Goal: Transaction & Acquisition: Obtain resource

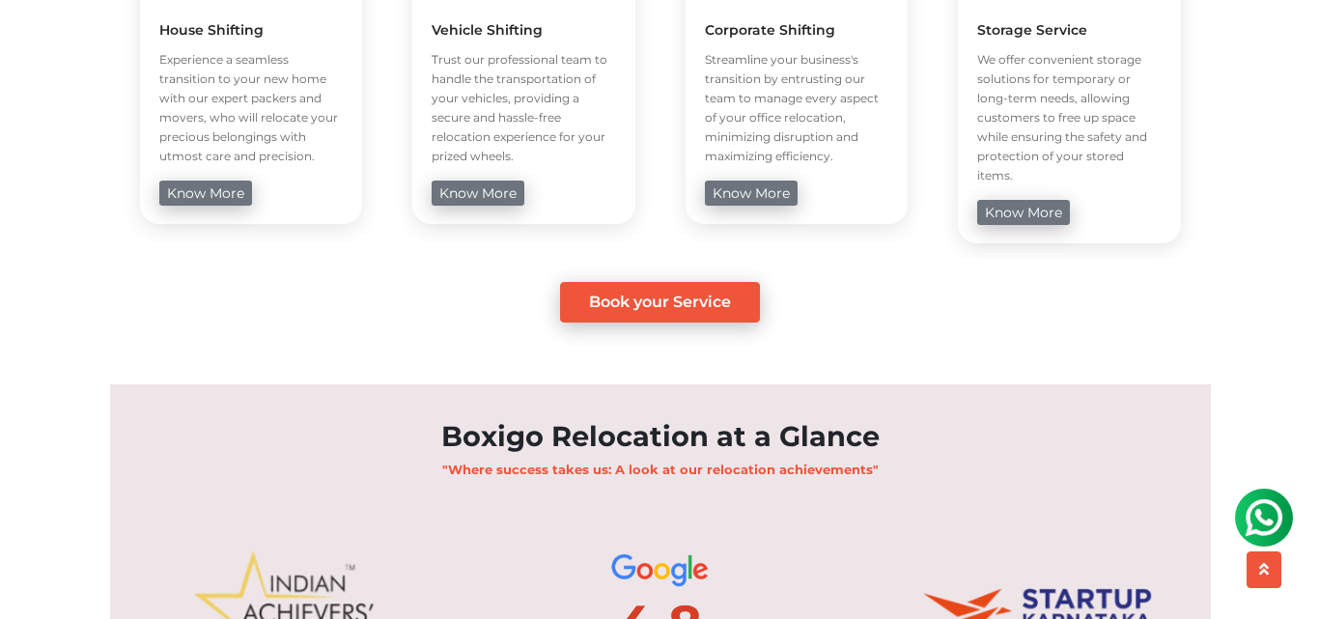
scroll to position [1449, 0]
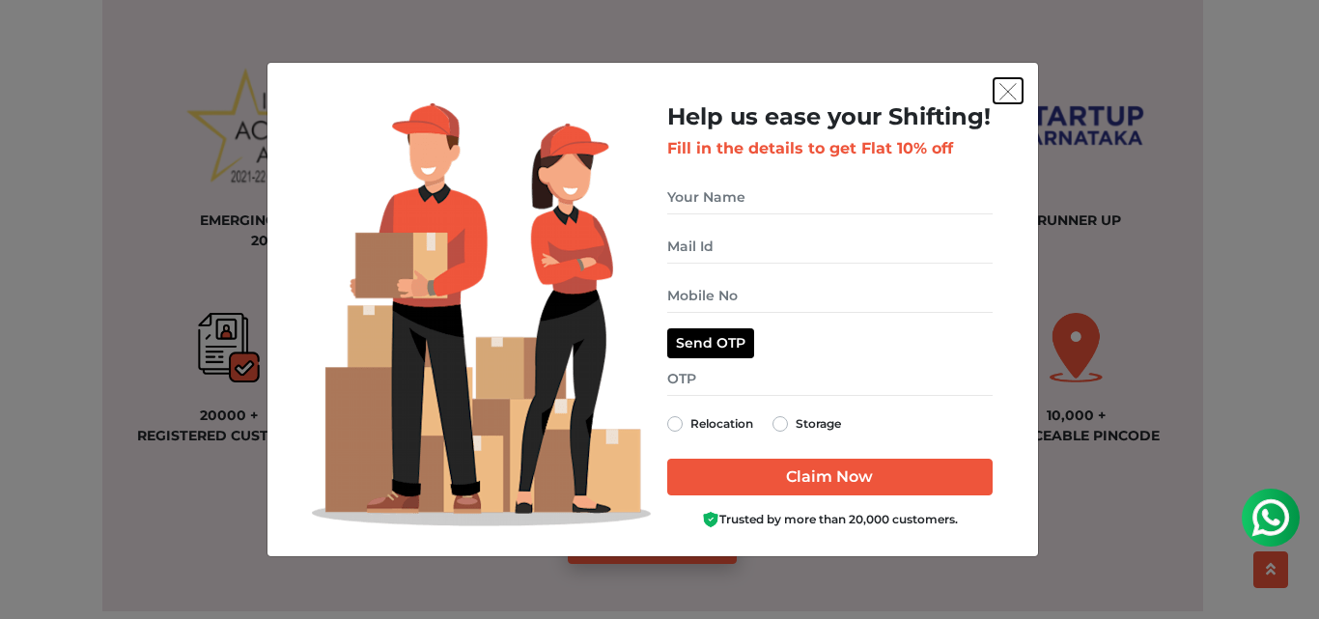
click at [1012, 93] on img "get free quote dialog" at bounding box center [1008, 91] width 17 height 17
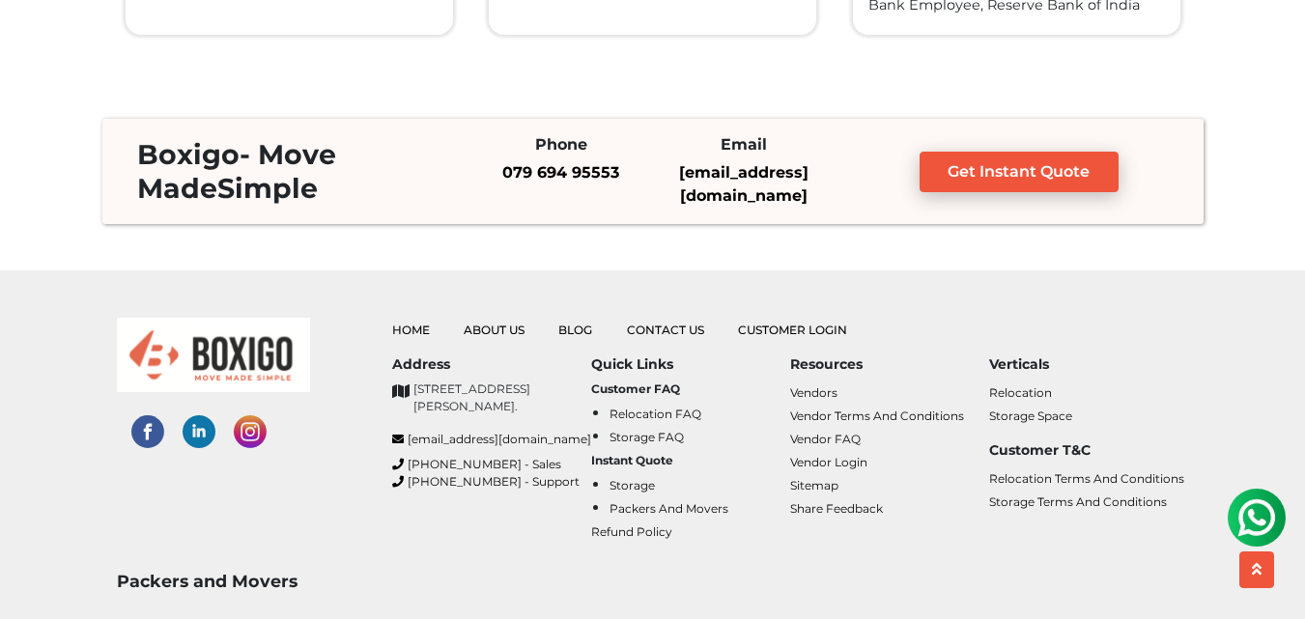
scroll to position [5143, 0]
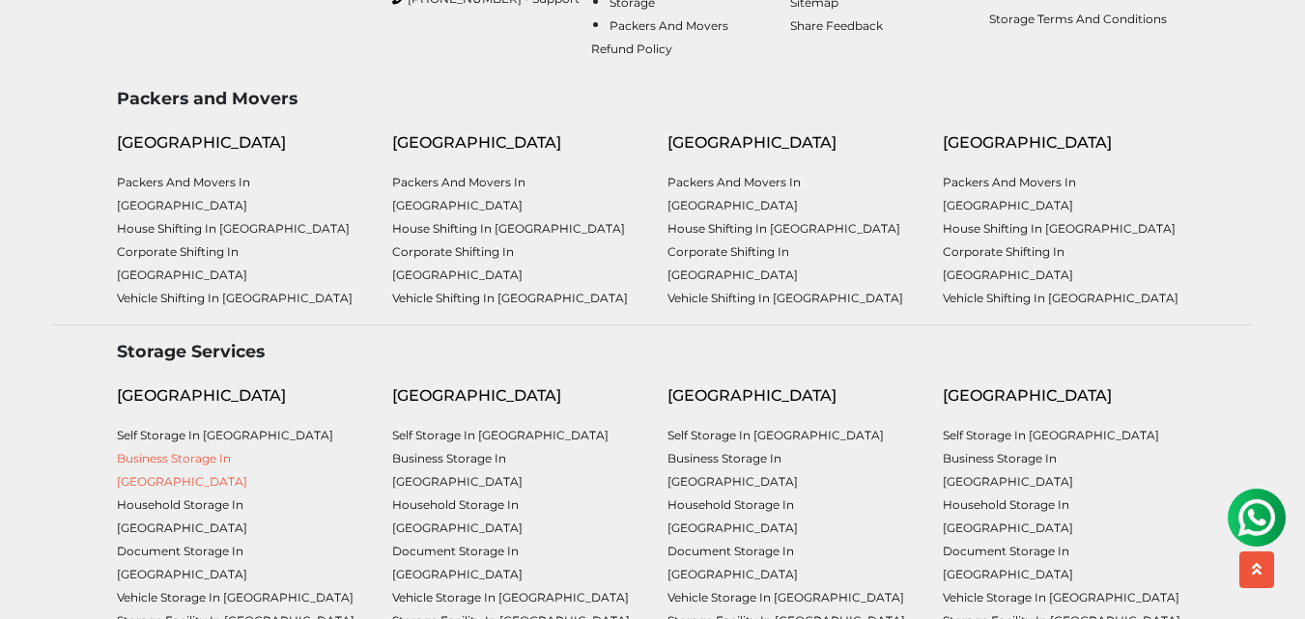
click at [247, 451] on link "Business Storage in [GEOGRAPHIC_DATA]" at bounding box center [182, 470] width 130 height 38
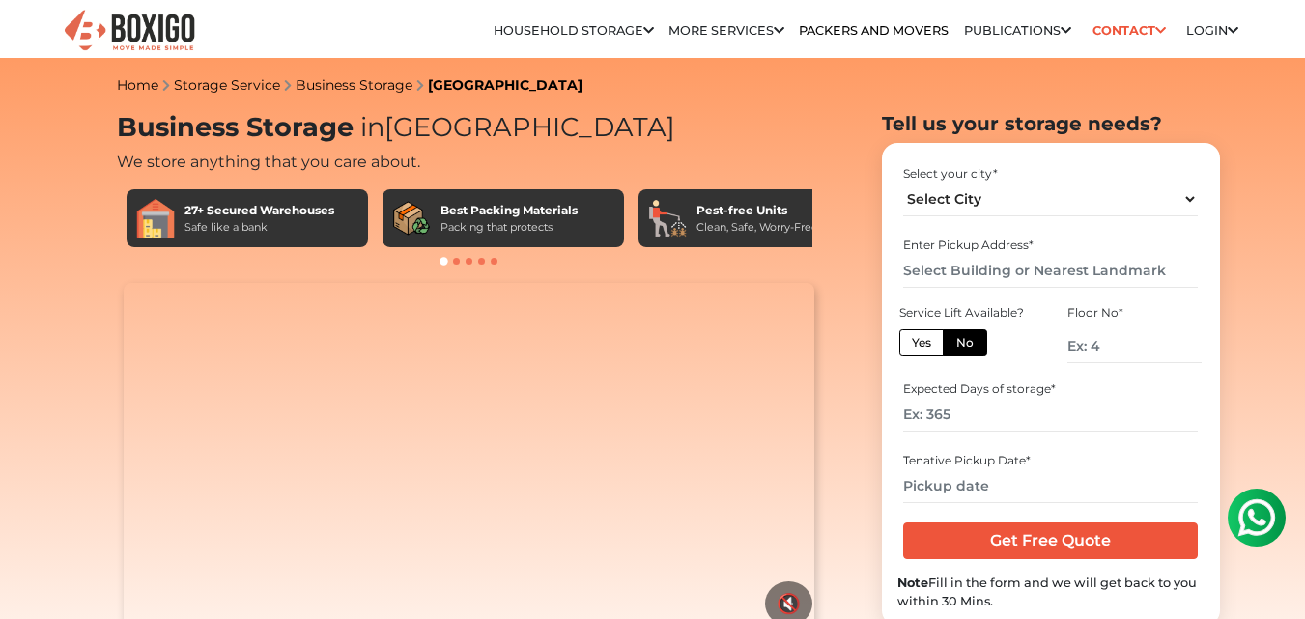
scroll to position [483, 0]
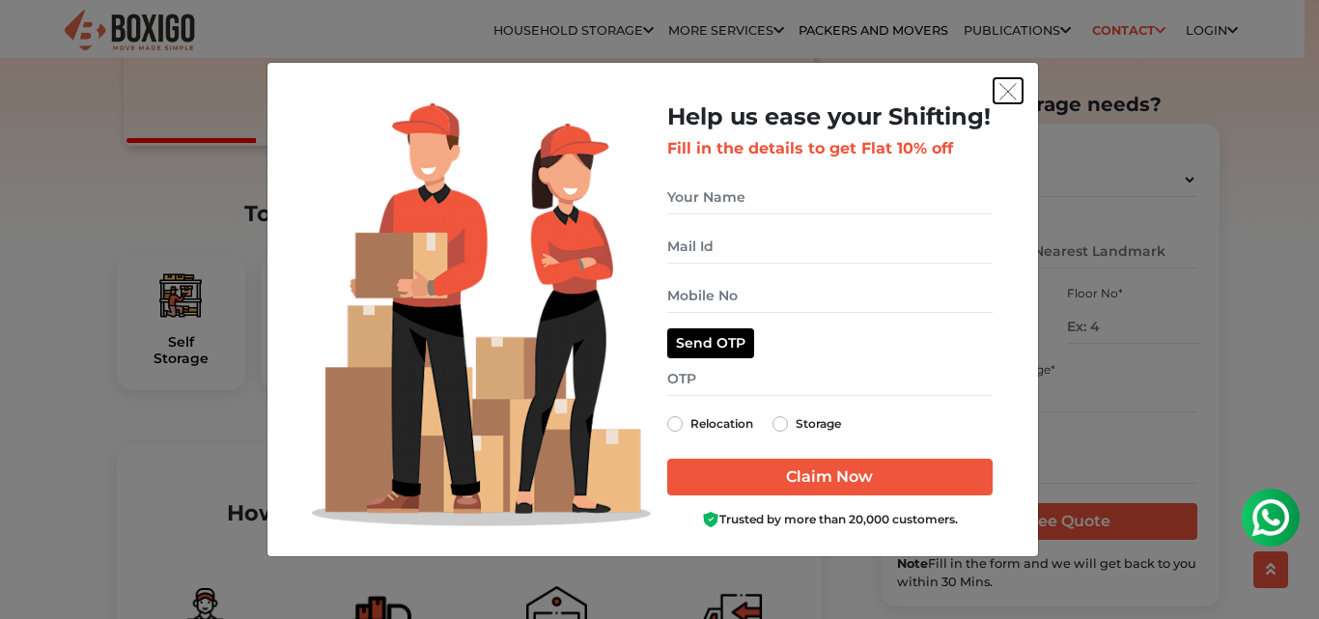
click at [1011, 100] on button "get free quote dialog" at bounding box center [1008, 90] width 29 height 25
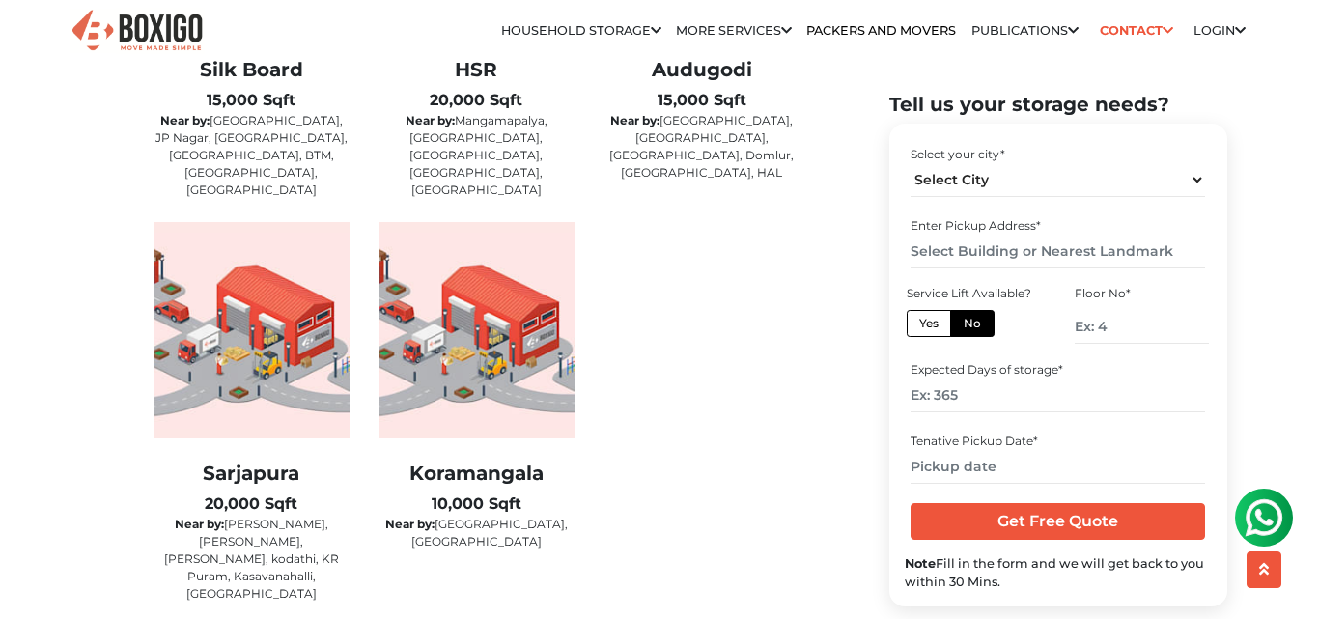
scroll to position [0, 0]
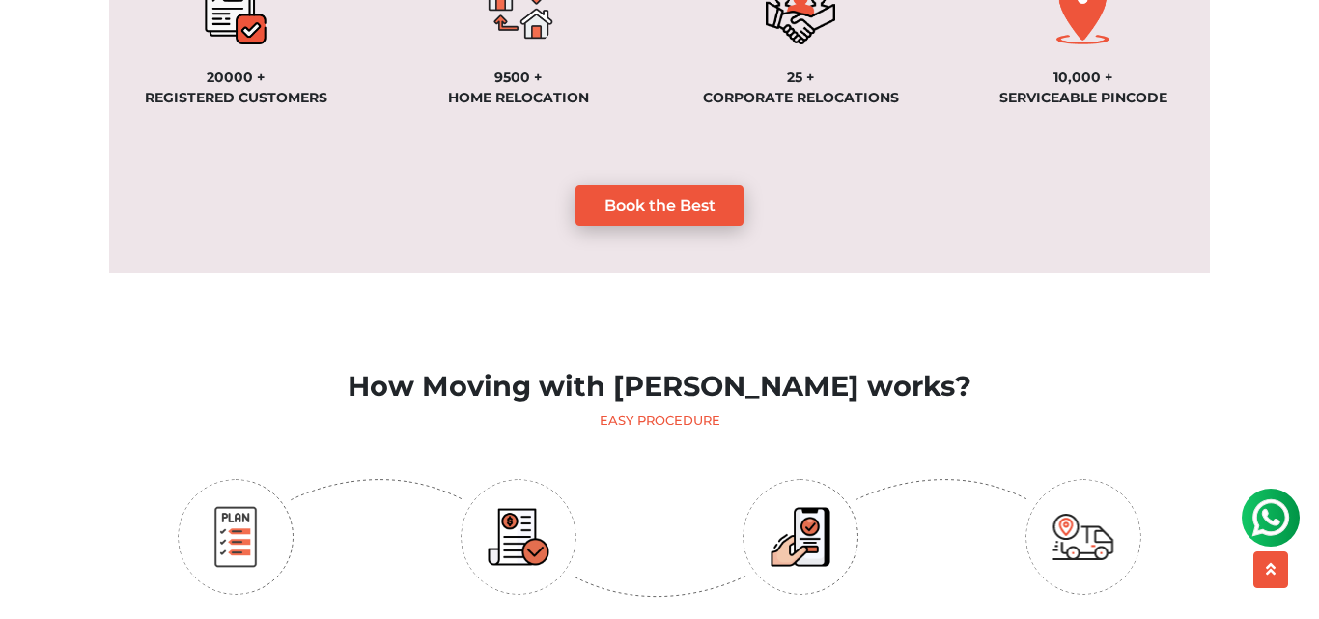
scroll to position [795, 0]
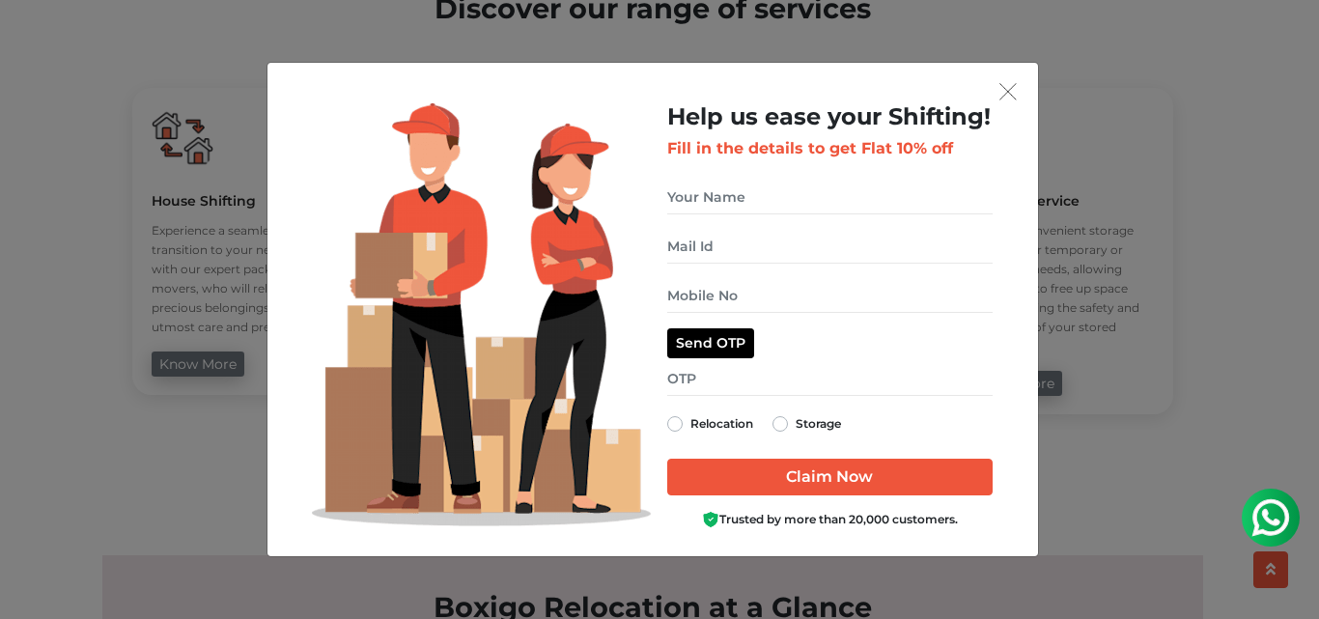
click at [1002, 107] on div "Help us ease your Shifting! Fill in the details to get Flat 10% off Send OTP Re…" at bounding box center [830, 322] width 355 height 438
click at [1006, 91] on img "get free quote dialog" at bounding box center [1008, 91] width 17 height 17
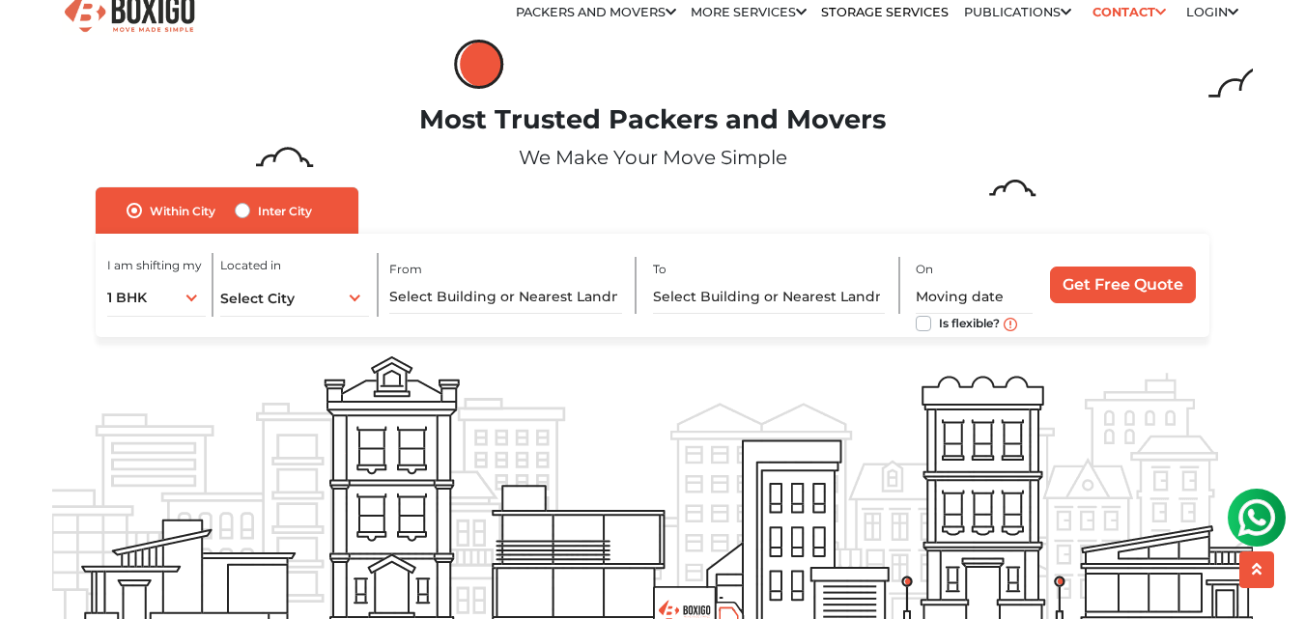
scroll to position [0, 0]
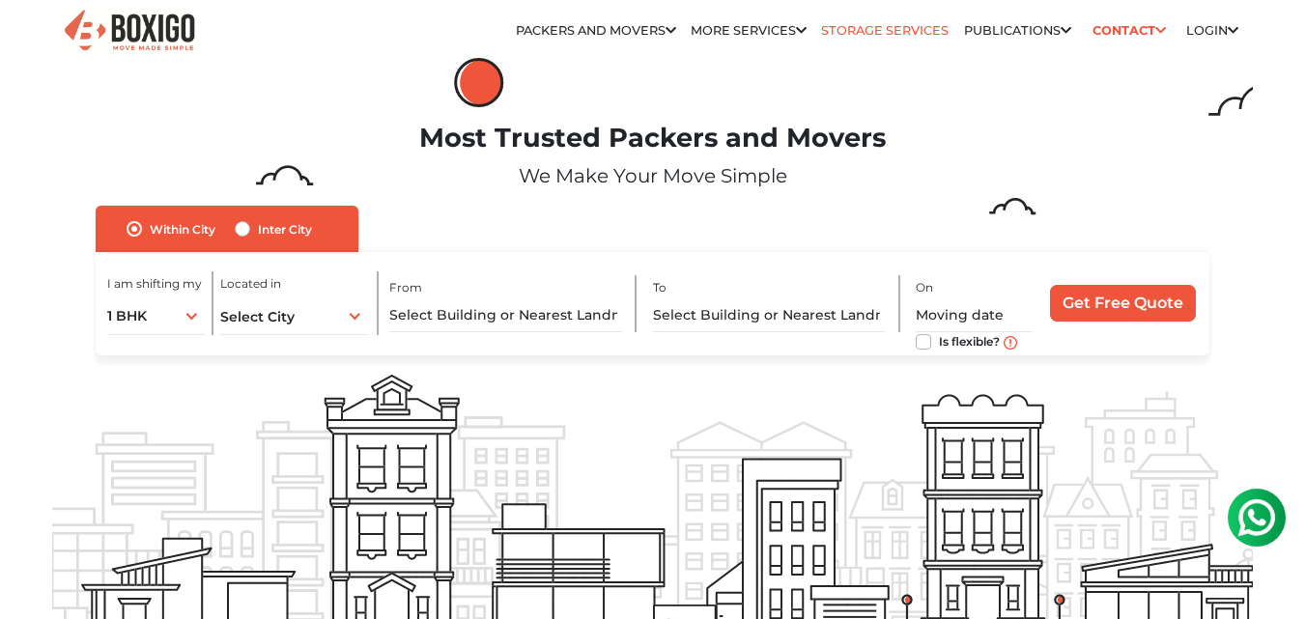
click at [821, 26] on link "Storage Services" at bounding box center [885, 30] width 128 height 14
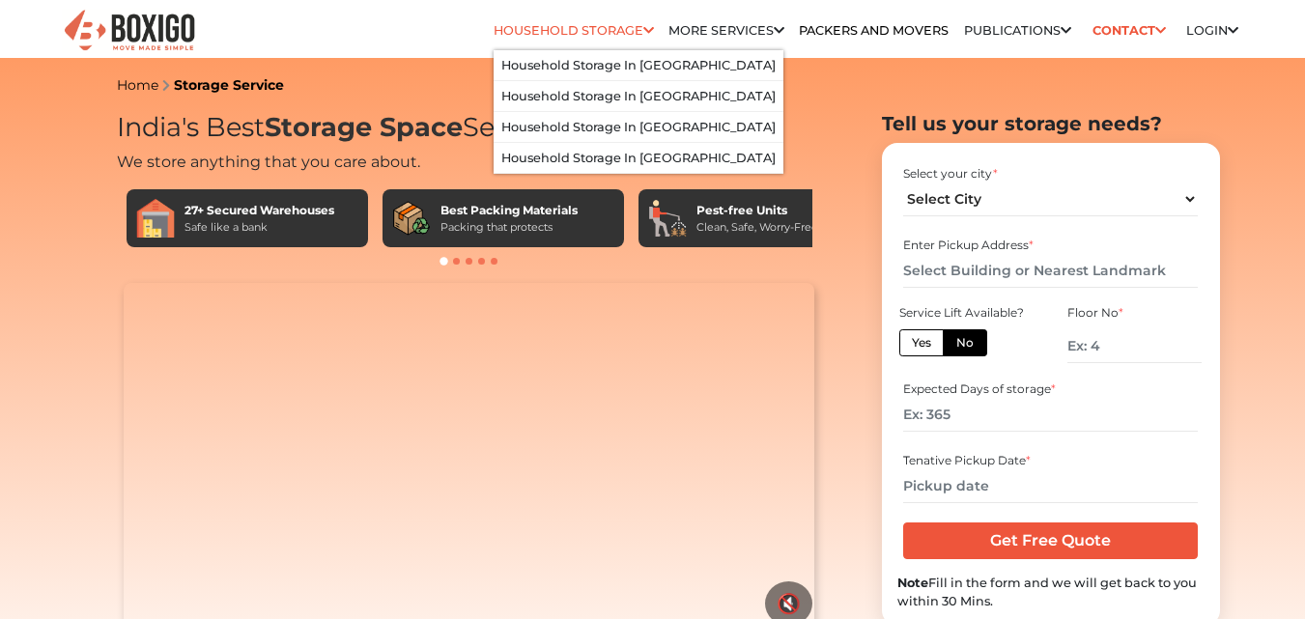
click at [618, 40] on li "Household Storage Household Storage in bangalore Household Storage in Hyderabad…" at bounding box center [574, 31] width 160 height 39
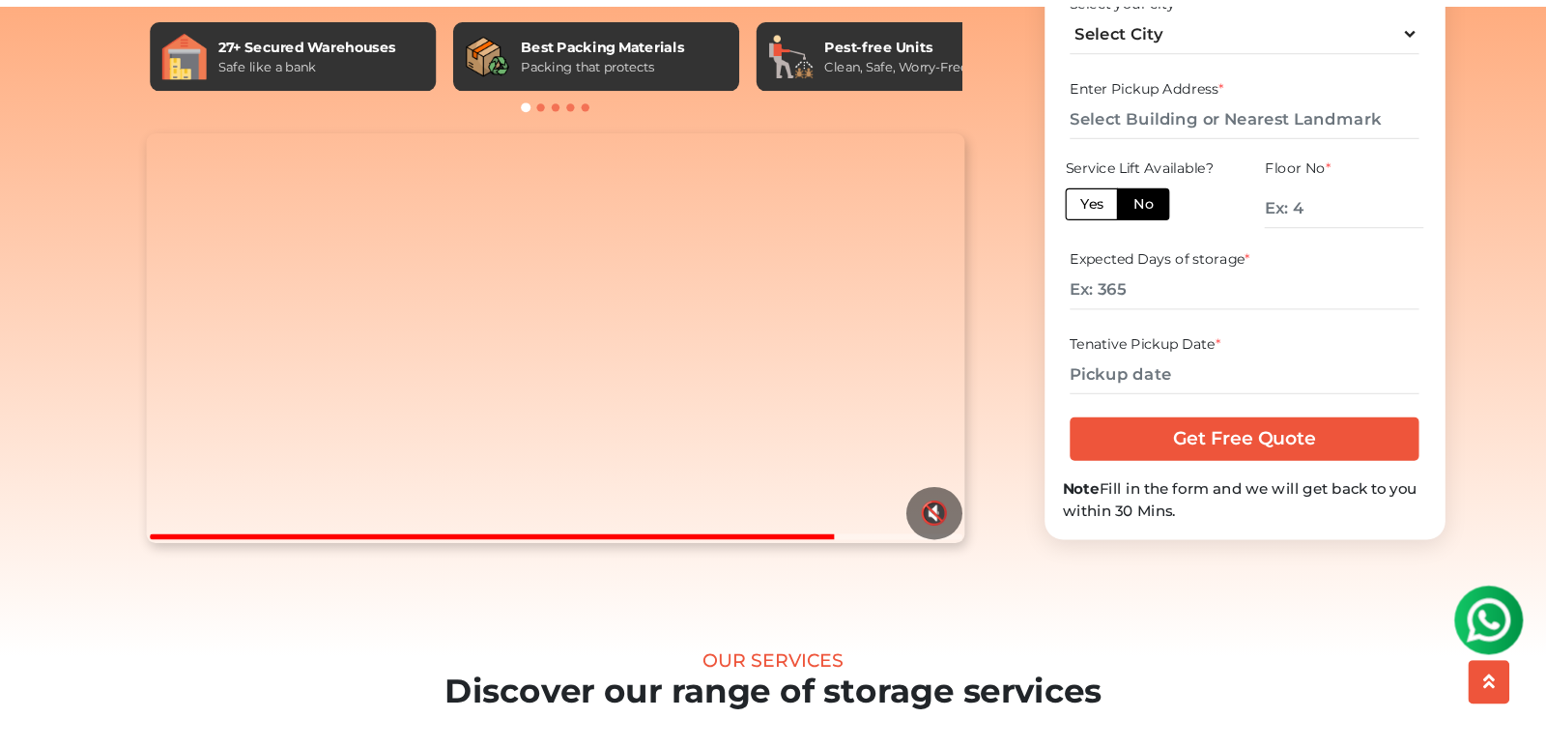
scroll to position [177, 0]
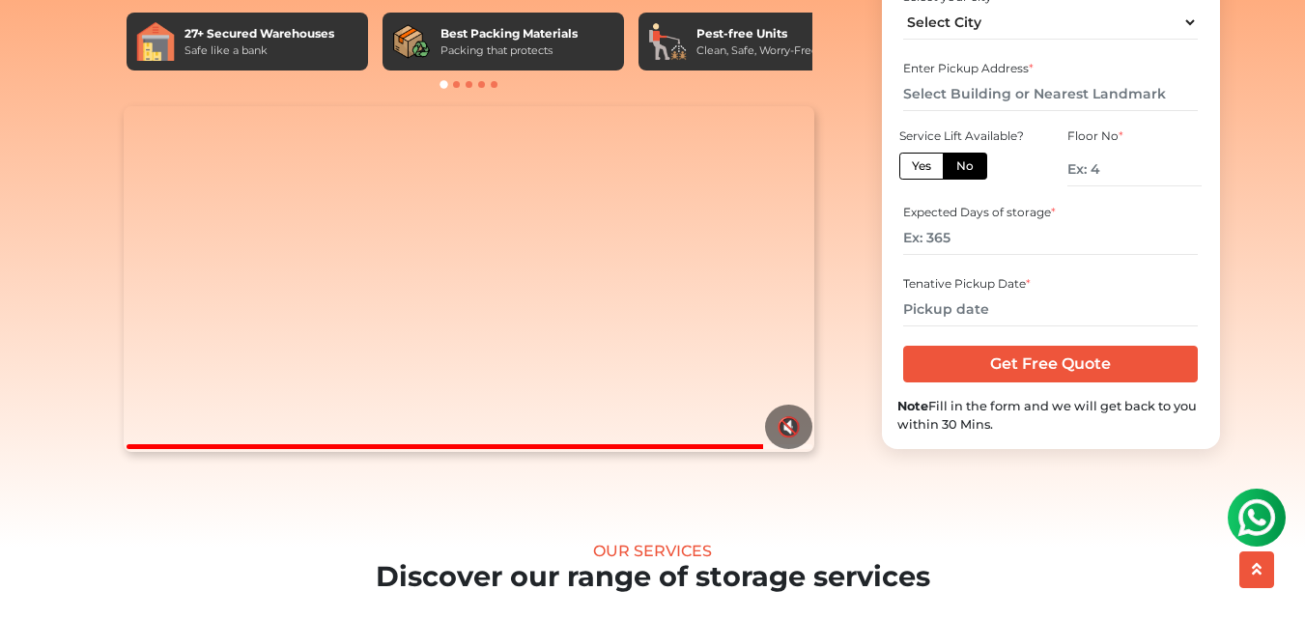
drag, startPoint x: 633, startPoint y: 351, endPoint x: 1019, endPoint y: 313, distance: 388.2
click at [1035, 321] on div "India's Best Storage Space Services We store anything that you care about. 27+ …" at bounding box center [652, 223] width 1101 height 576
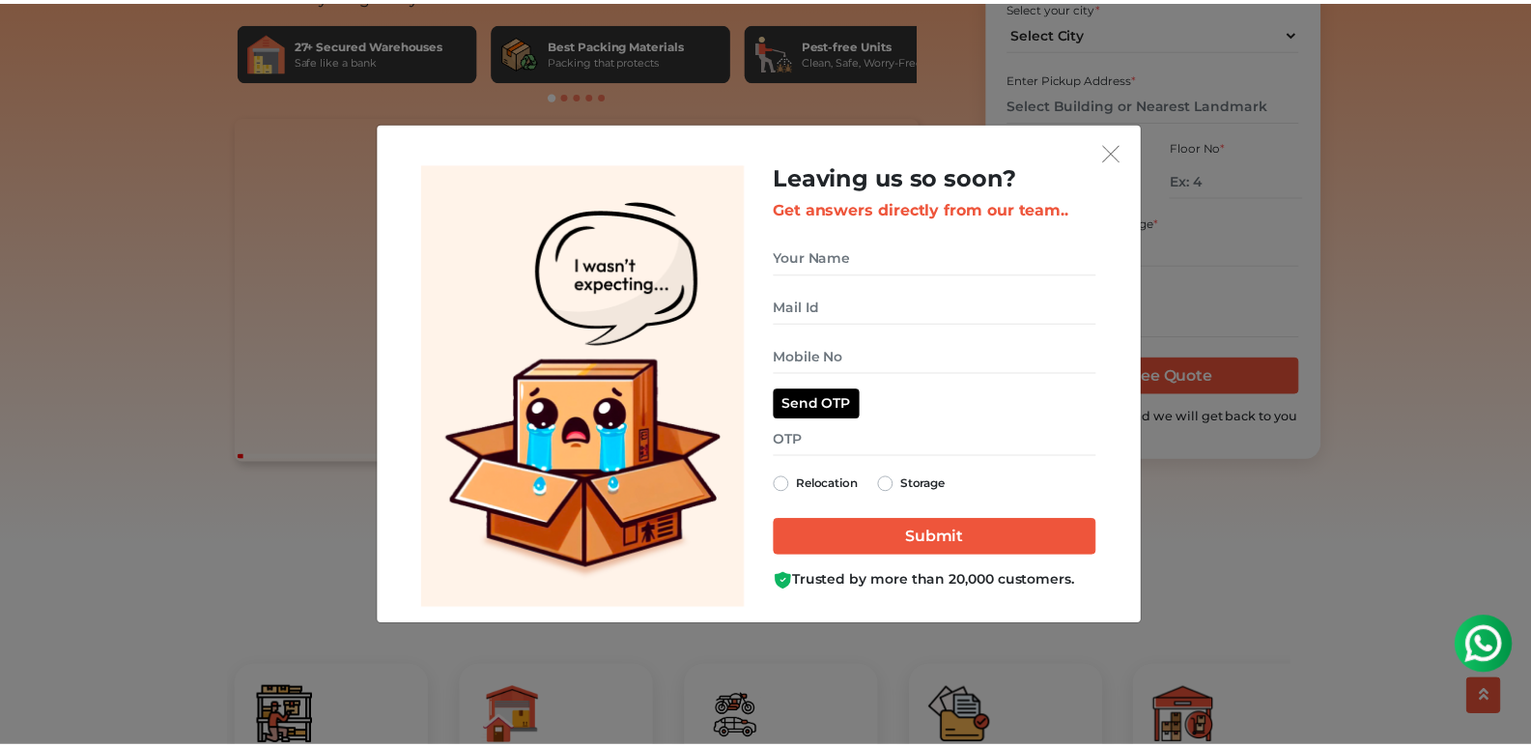
scroll to position [355, 0]
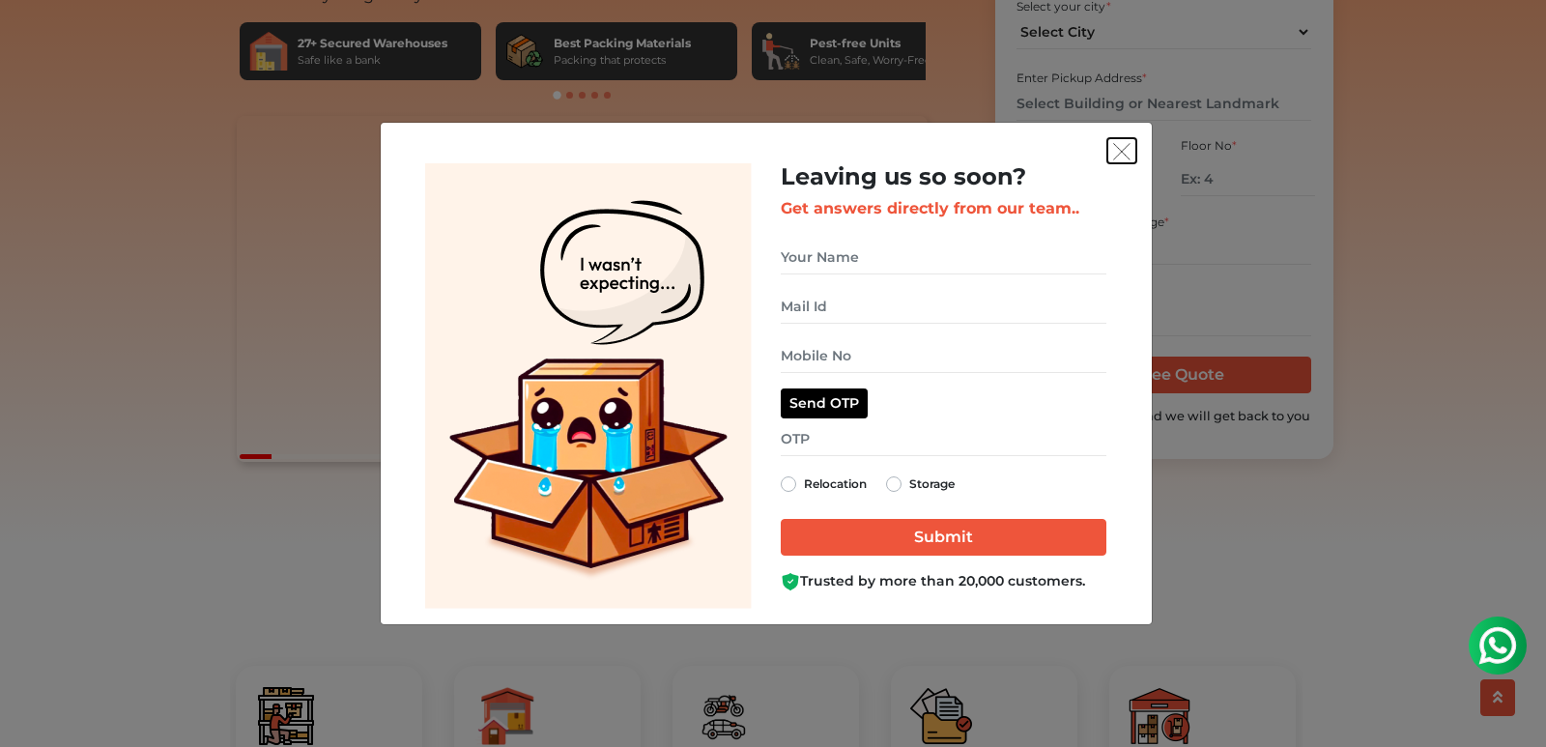
click at [1121, 151] on img "get free quote dialog" at bounding box center [1121, 151] width 17 height 17
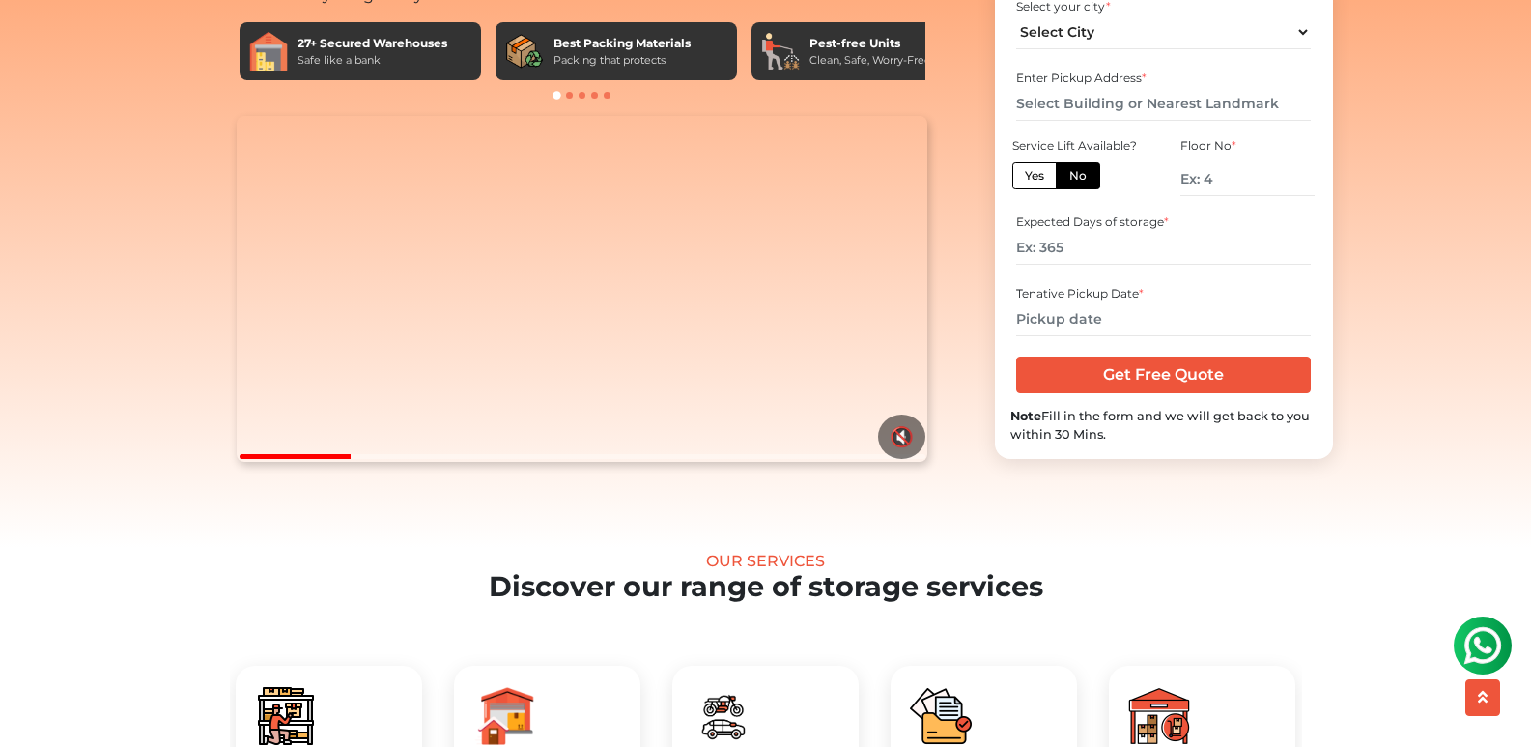
click at [388, 459] on div at bounding box center [583, 456] width 686 height 5
click at [893, 459] on button "🔇" at bounding box center [901, 436] width 47 height 44
click at [573, 97] on div at bounding box center [582, 94] width 705 height 19
drag, startPoint x: 811, startPoint y: 332, endPoint x: -30, endPoint y: 456, distance: 850.4
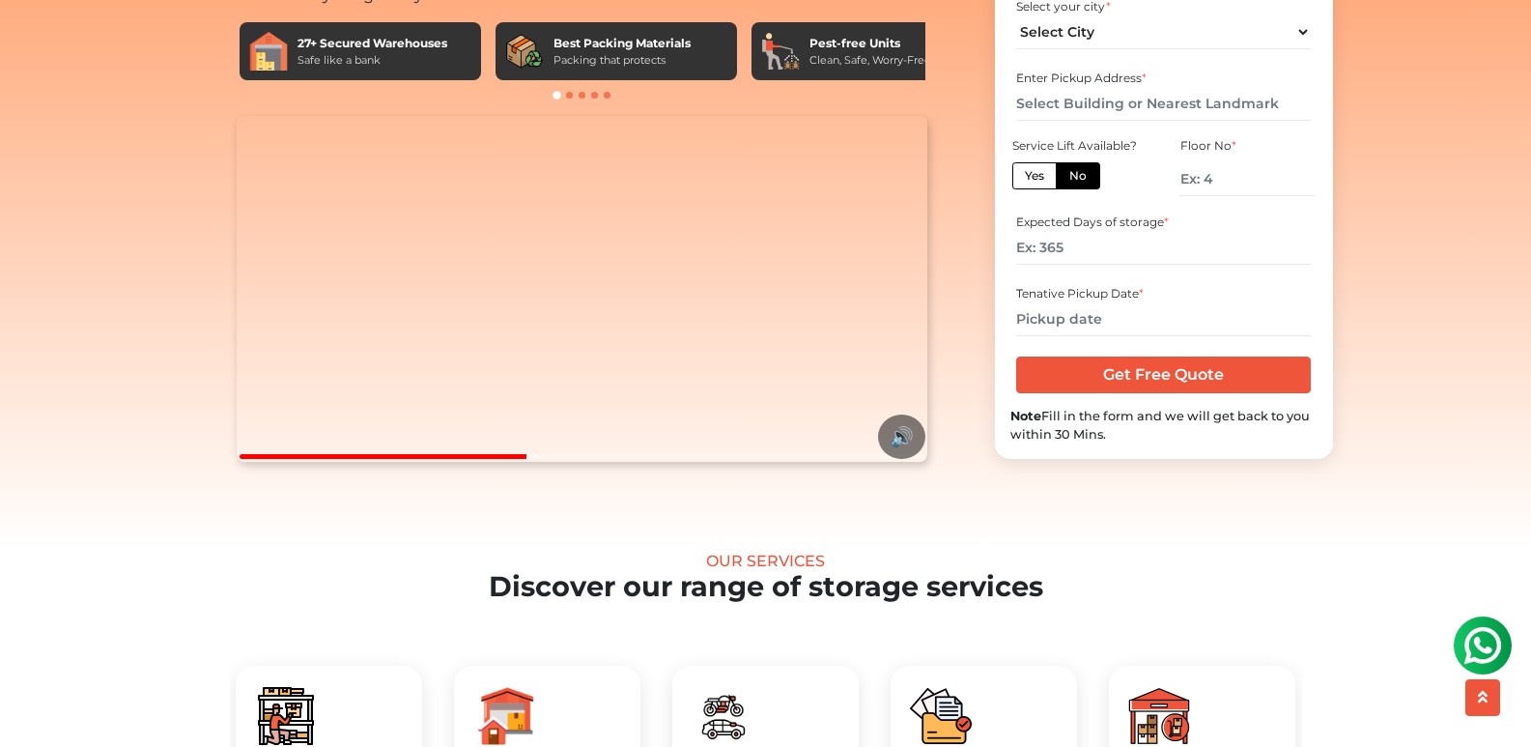
drag, startPoint x: 720, startPoint y: 277, endPoint x: -411, endPoint y: 404, distance: 1138.2
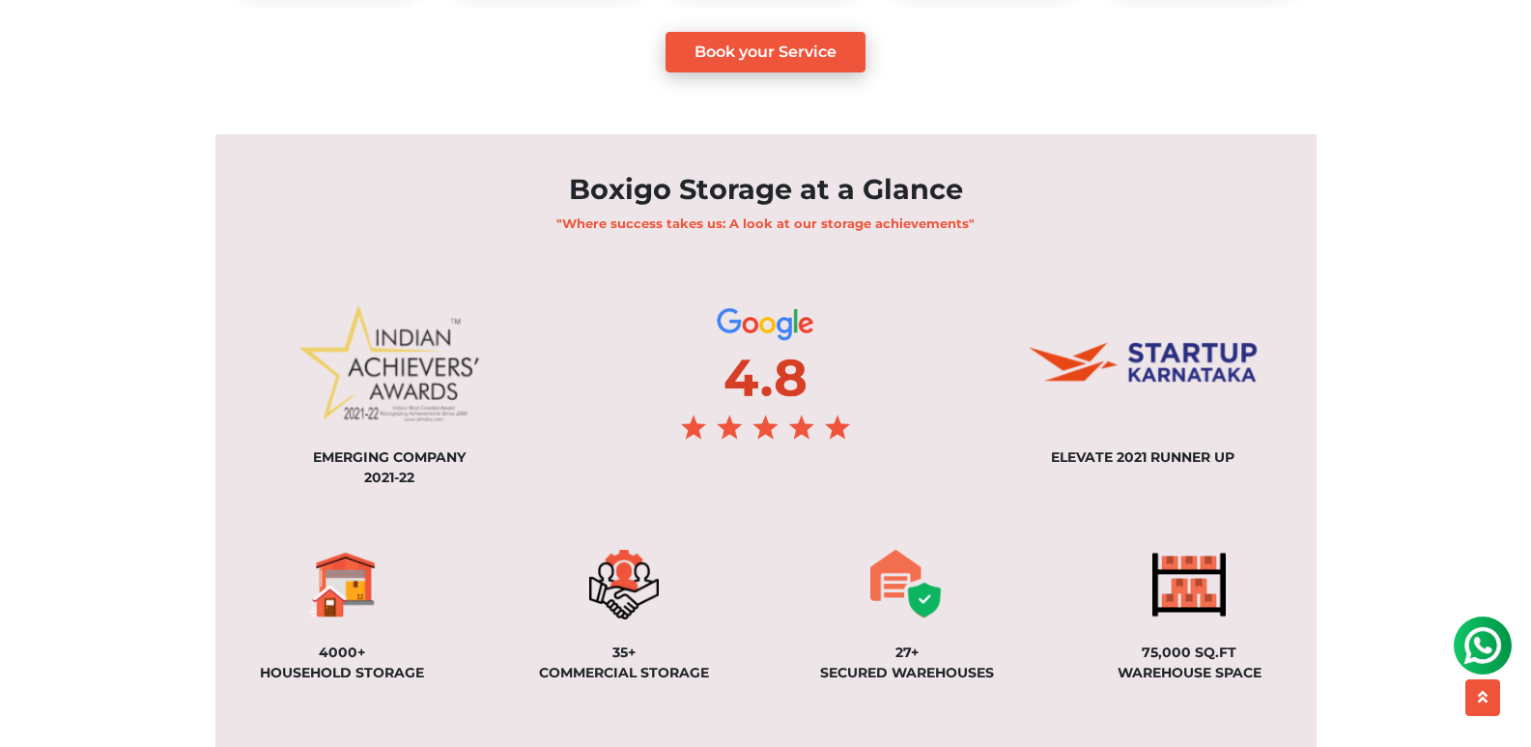
scroll to position [1626, 0]
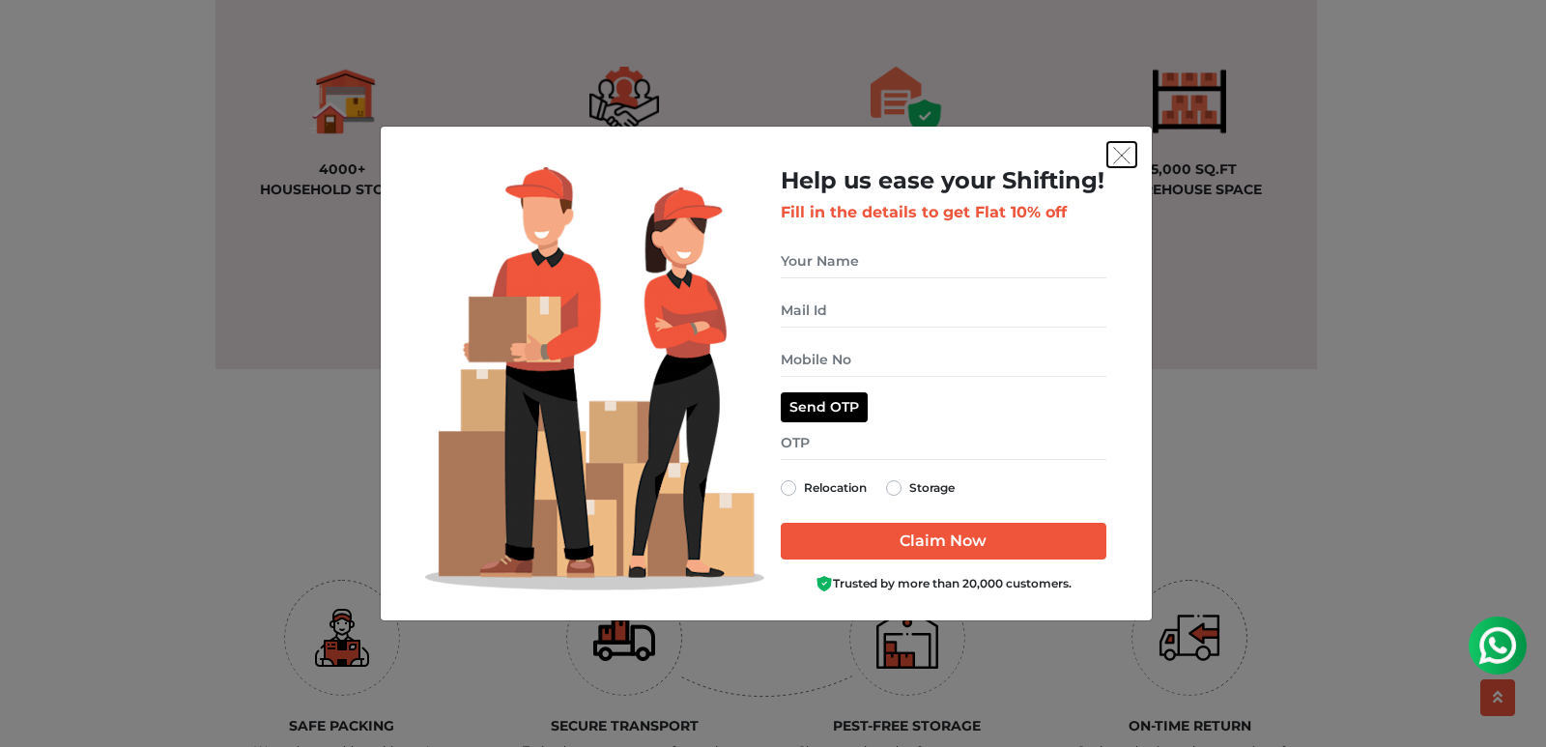
click at [1116, 152] on img "get free quote dialog" at bounding box center [1121, 155] width 17 height 17
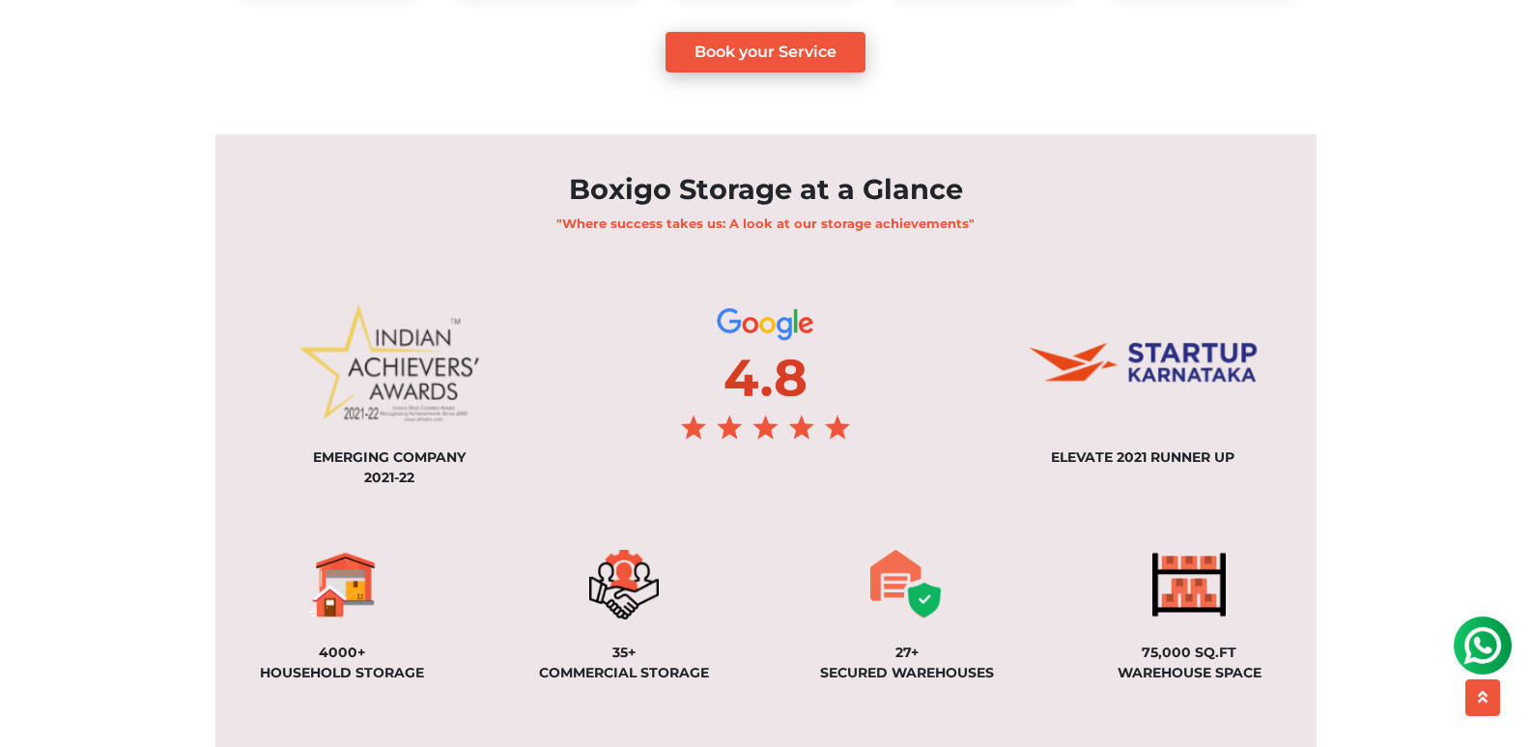
scroll to position [660, 0]
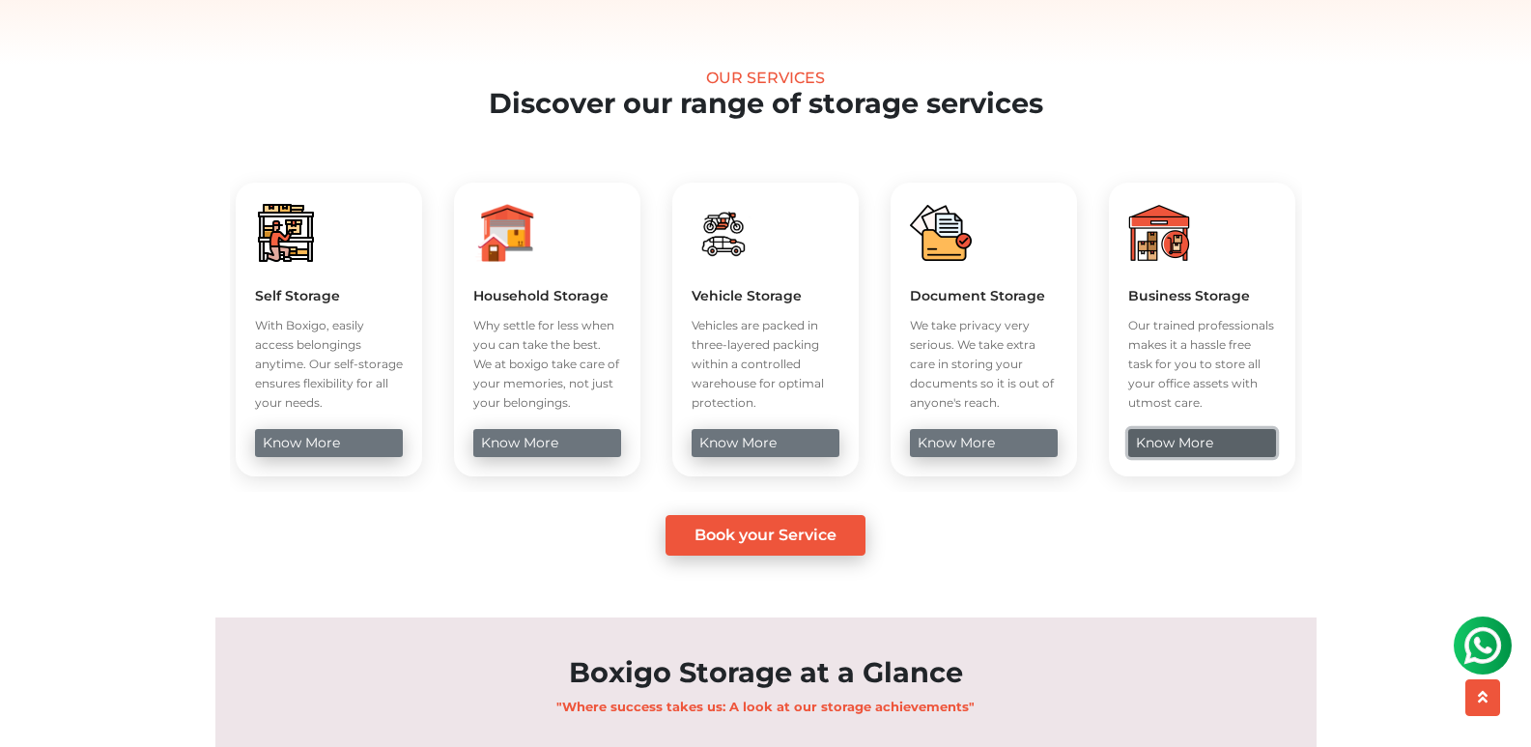
click at [1176, 457] on link "know more" at bounding box center [1202, 443] width 148 height 28
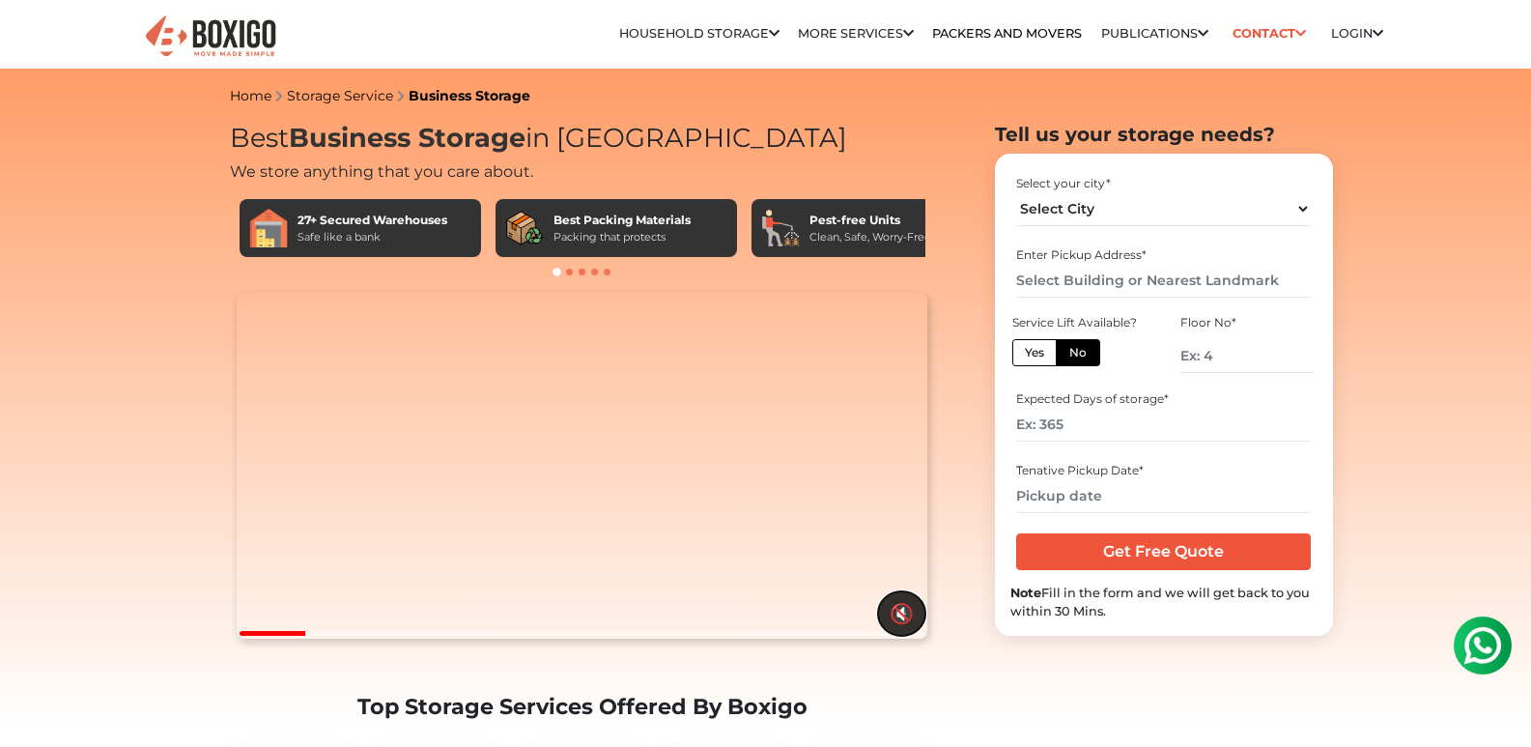
click at [899, 636] on button "🔇" at bounding box center [901, 613] width 47 height 44
click at [899, 636] on button "🔊" at bounding box center [901, 613] width 47 height 44
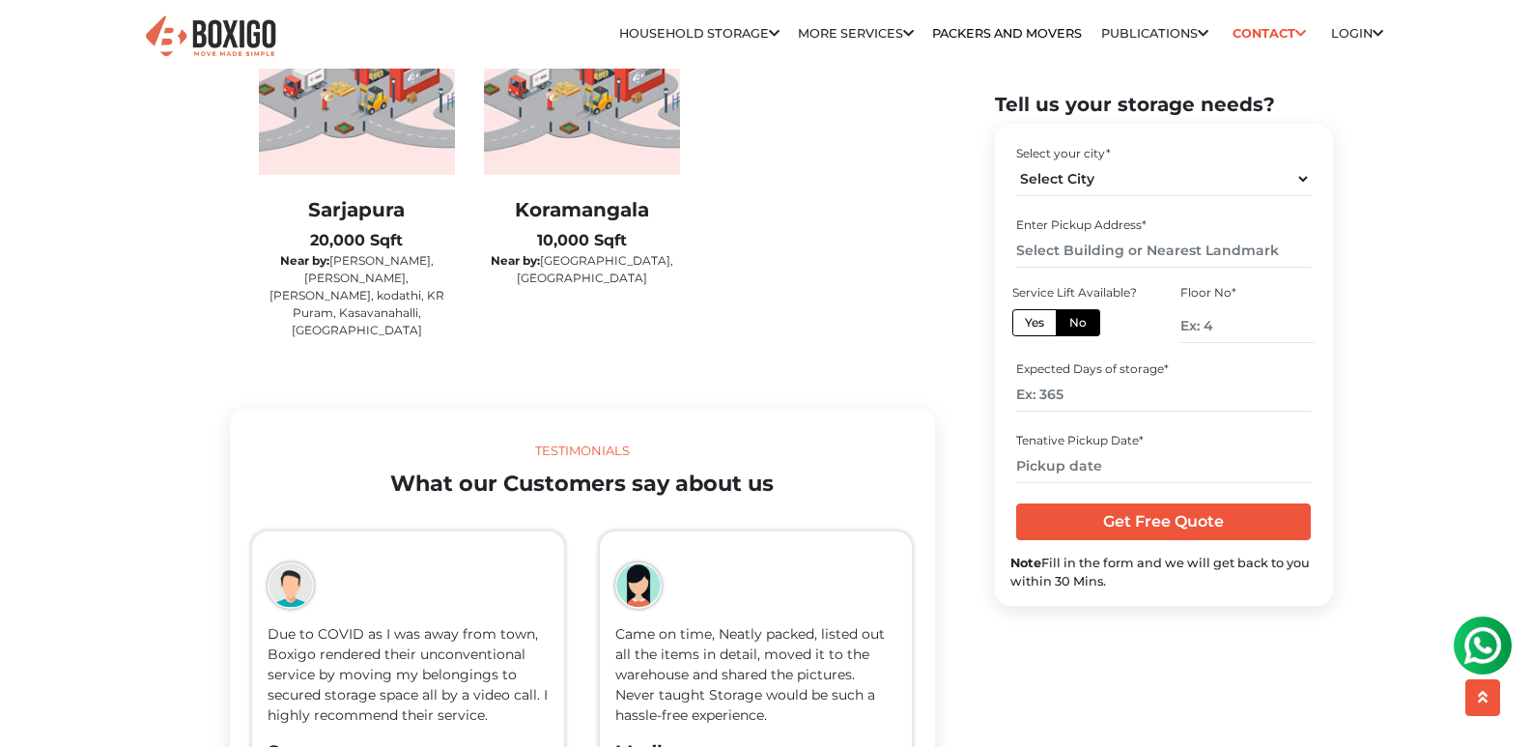
scroll to position [3268, 0]
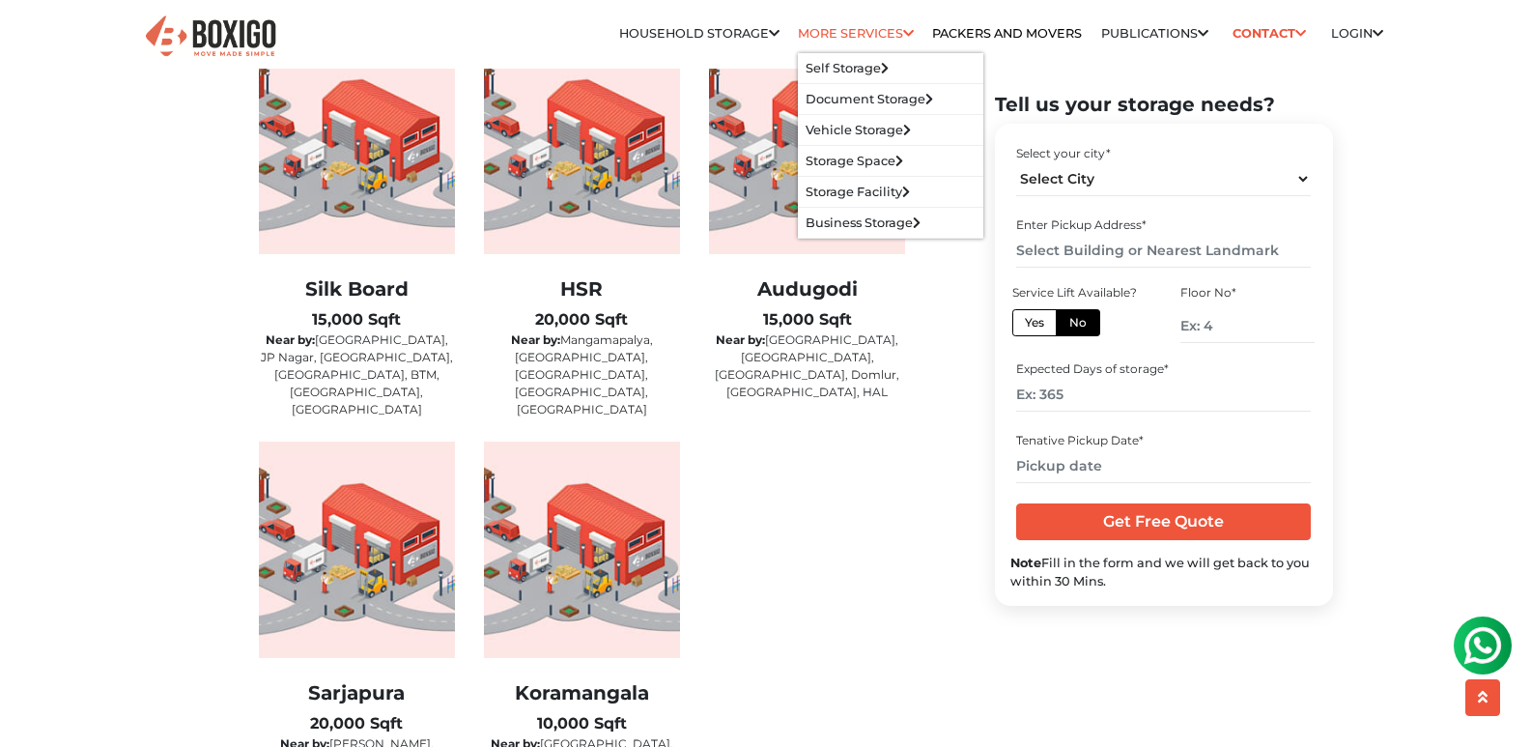
click at [827, 24] on li "More services Self Storage Self Storage in [GEOGRAPHIC_DATA] Self Storage in [G…" at bounding box center [856, 33] width 116 height 39
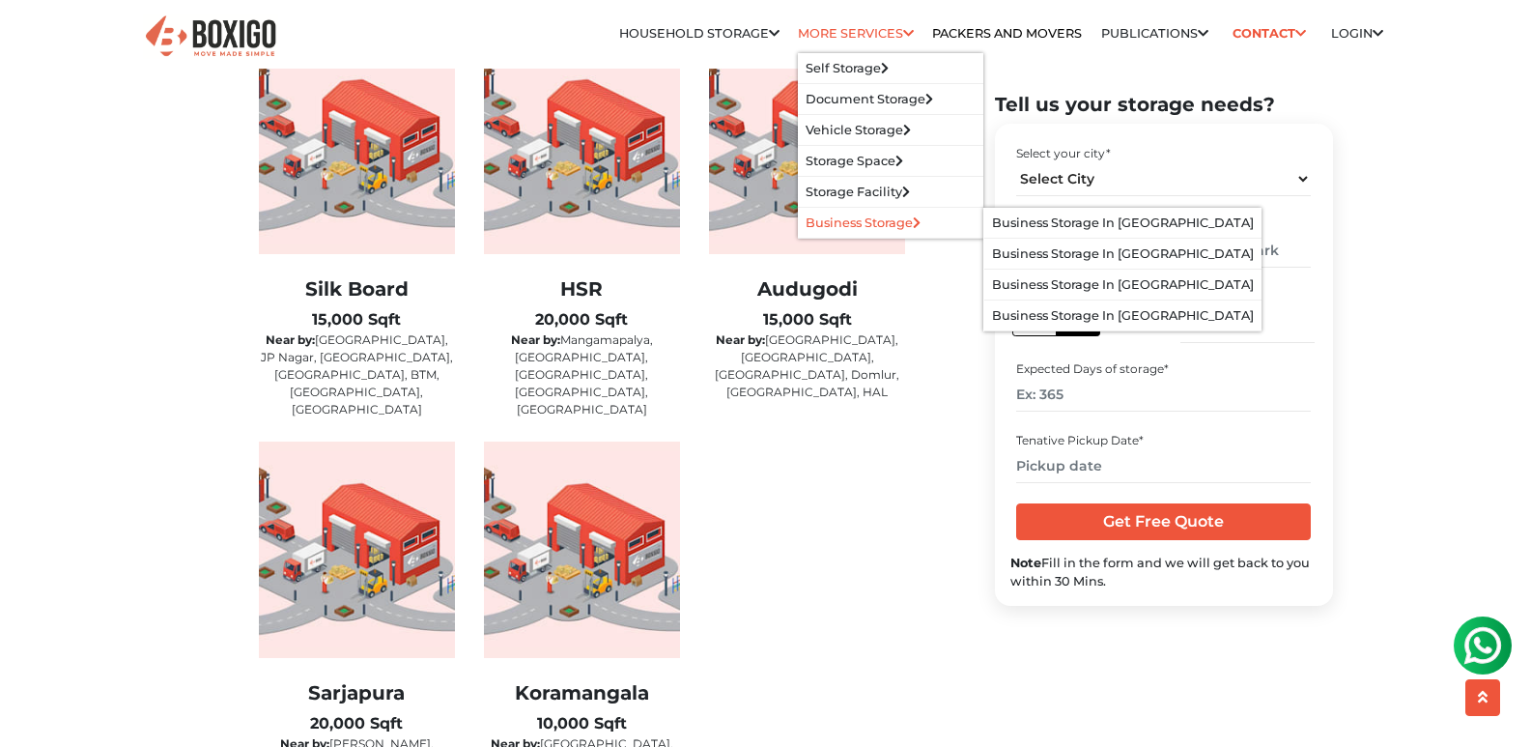
click at [882, 216] on link "Business Storage" at bounding box center [863, 222] width 115 height 14
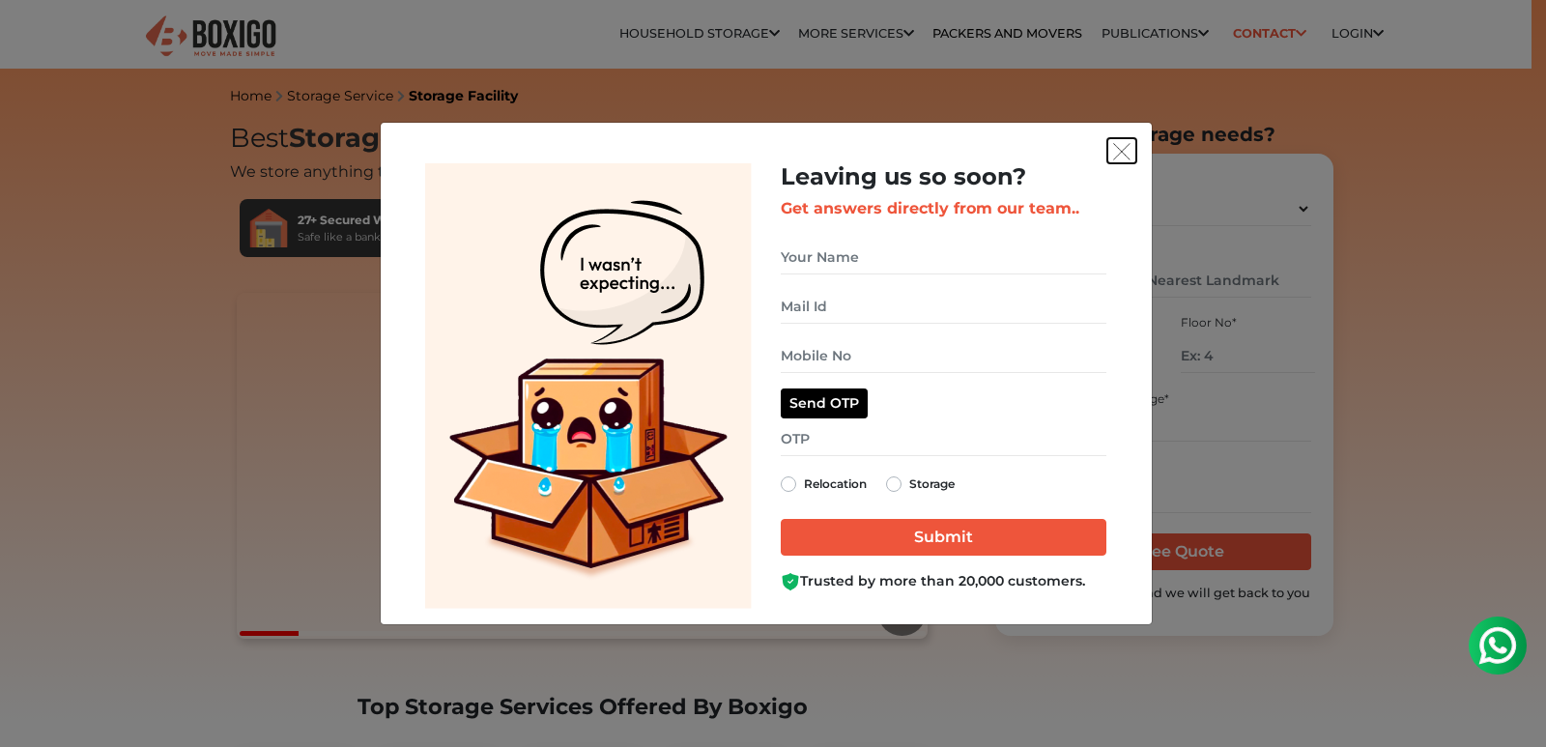
click at [1118, 155] on img "get free quote dialog" at bounding box center [1121, 151] width 17 height 17
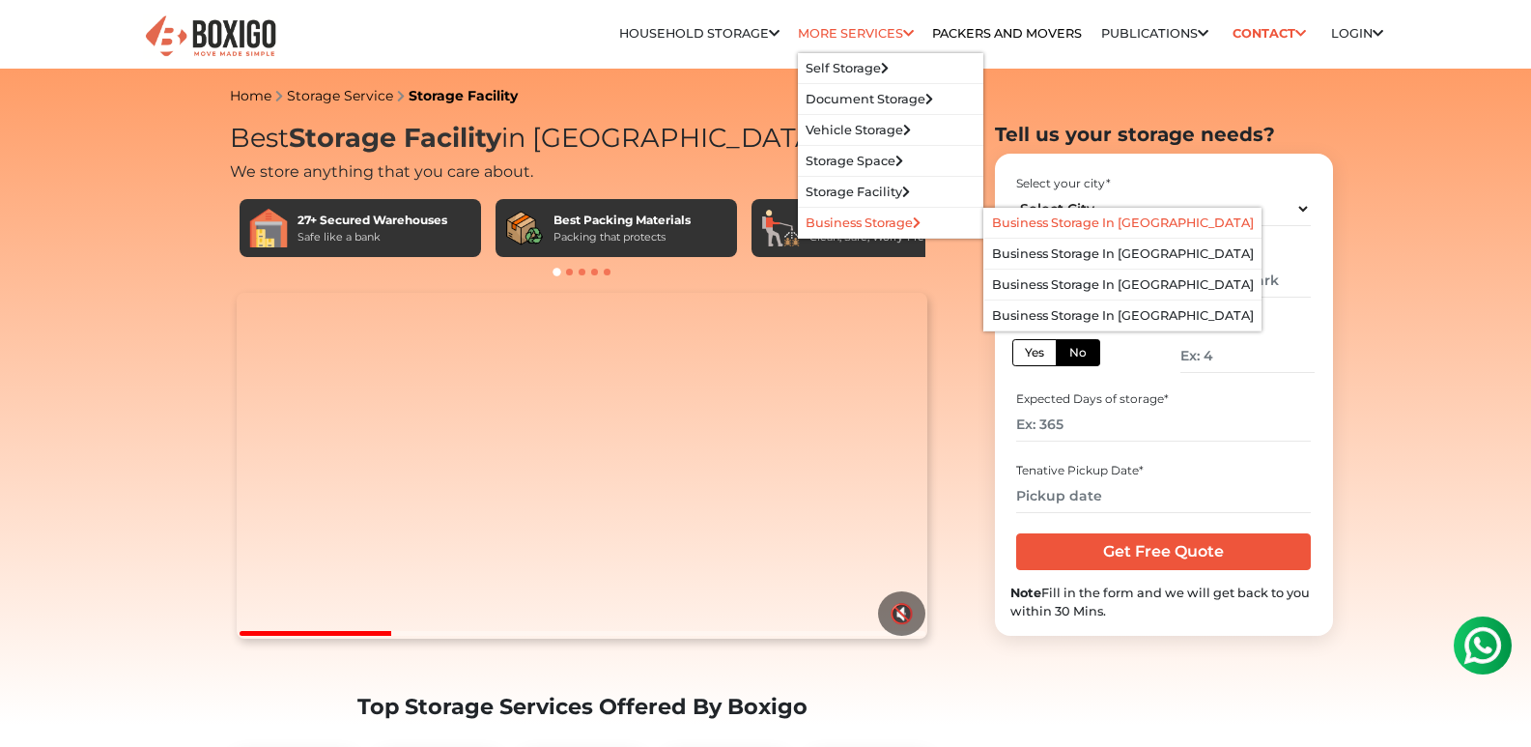
click at [1054, 226] on link "Business Storage in [GEOGRAPHIC_DATA]" at bounding box center [1123, 222] width 262 height 14
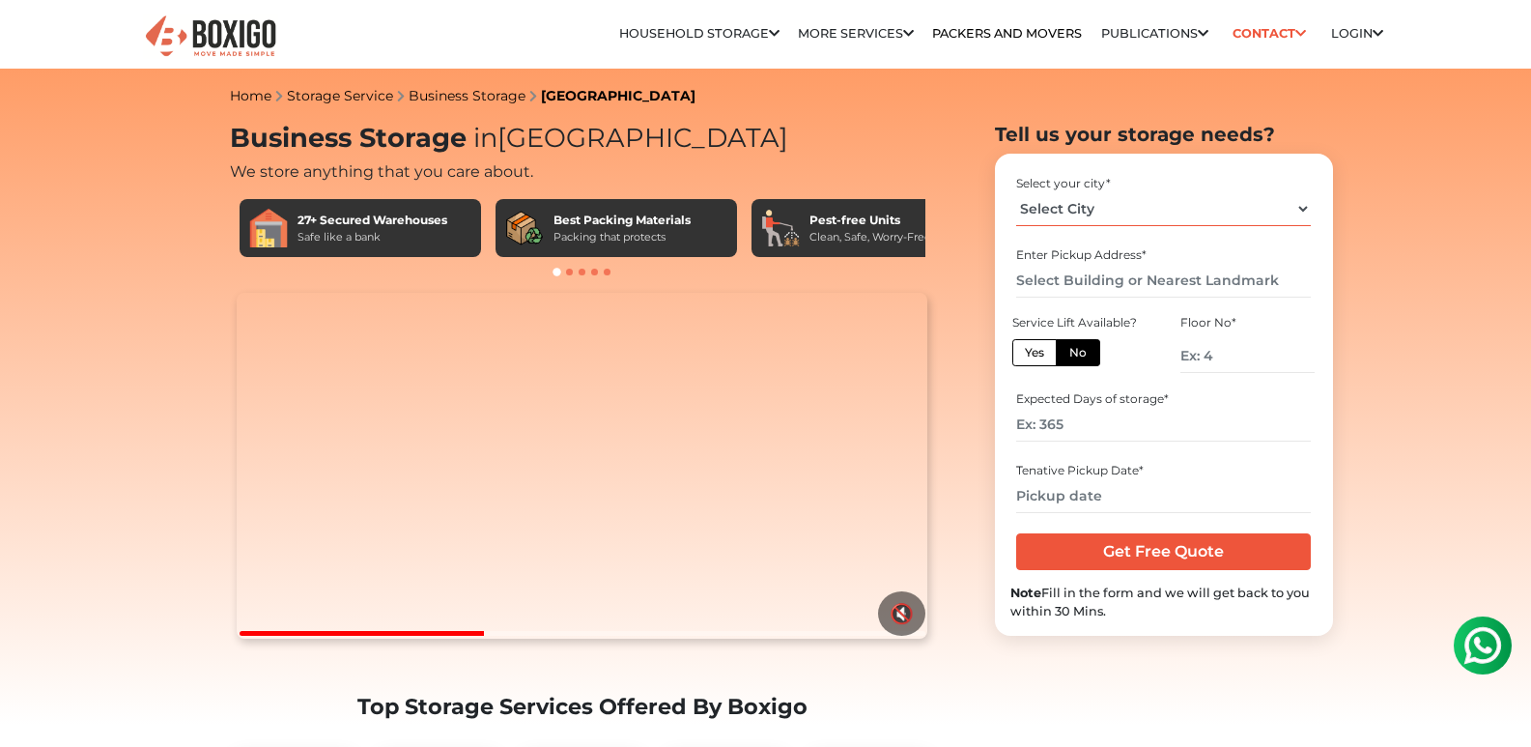
click at [1090, 211] on select "Select City [GEOGRAPHIC_DATA] [GEOGRAPHIC_DATA] [GEOGRAPHIC_DATA] [GEOGRAPHIC_D…" at bounding box center [1163, 209] width 295 height 34
select select "[GEOGRAPHIC_DATA]"
click at [1016, 192] on select "Select City [GEOGRAPHIC_DATA] [GEOGRAPHIC_DATA] [GEOGRAPHIC_DATA] [GEOGRAPHIC_D…" at bounding box center [1163, 209] width 295 height 34
click at [1093, 280] on input "text" at bounding box center [1163, 281] width 295 height 34
click at [1038, 348] on label "Yes" at bounding box center [1034, 352] width 44 height 27
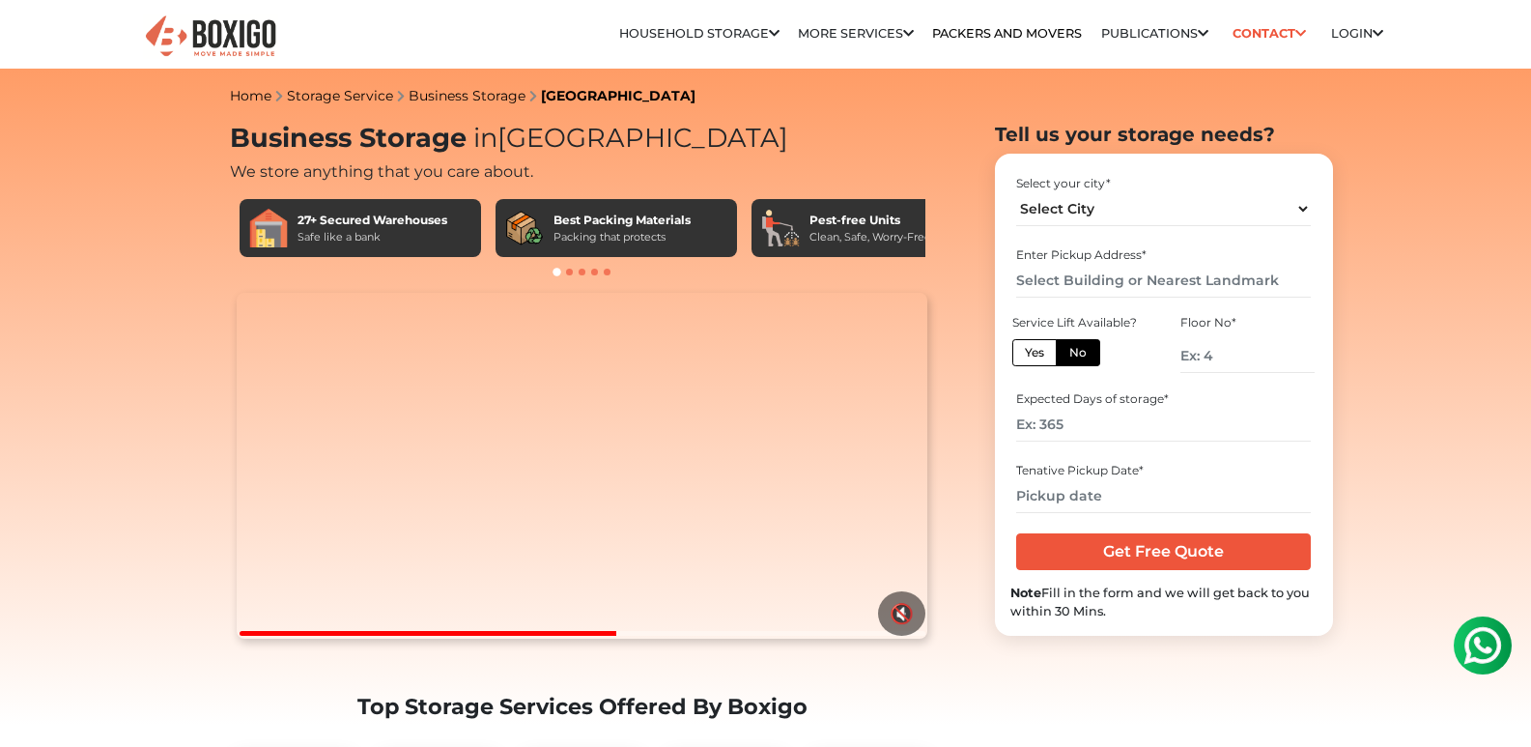
click at [1037, 348] on input "Yes" at bounding box center [1031, 350] width 13 height 13
radio input "true"
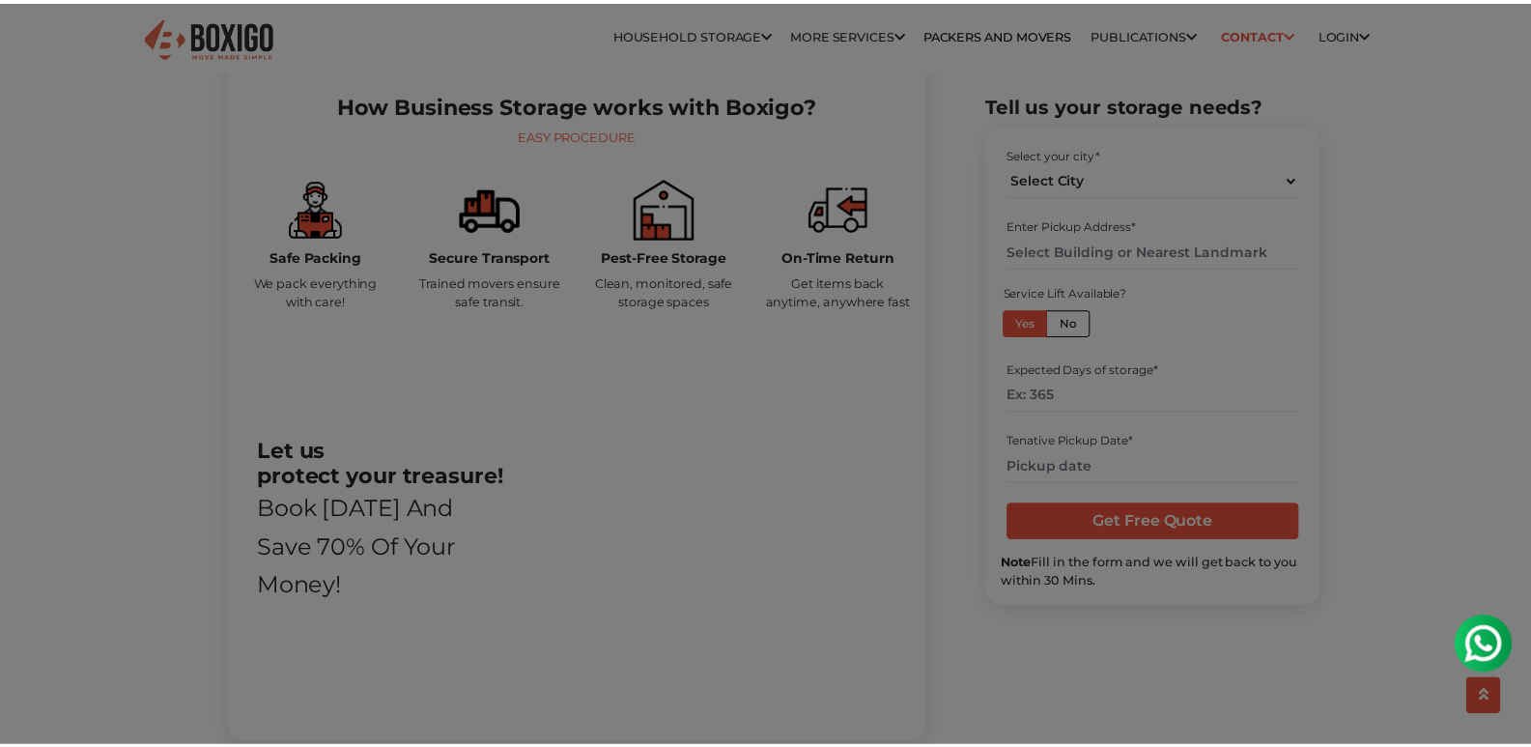
scroll to position [966, 0]
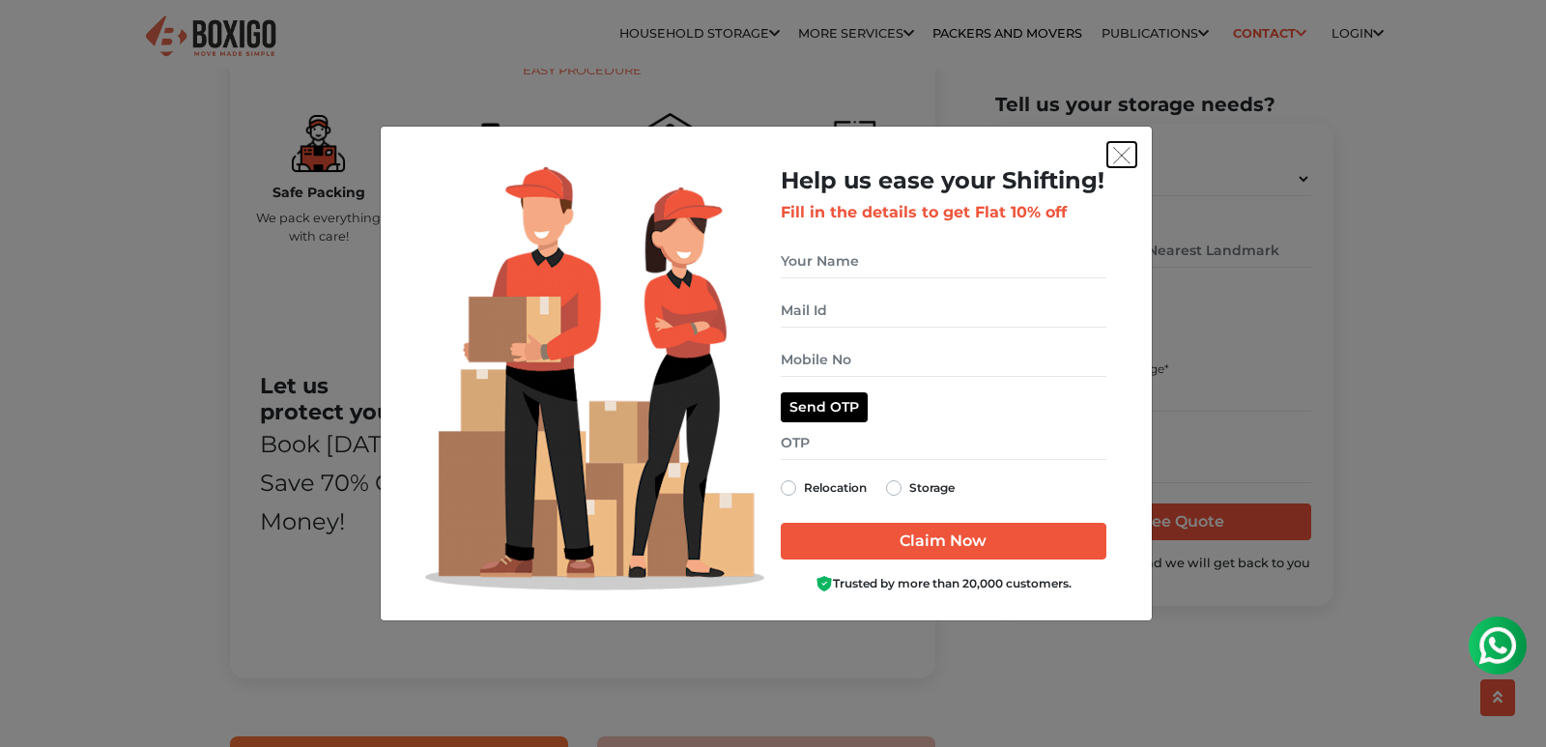
click at [1118, 156] on img "get free quote dialog" at bounding box center [1121, 155] width 17 height 17
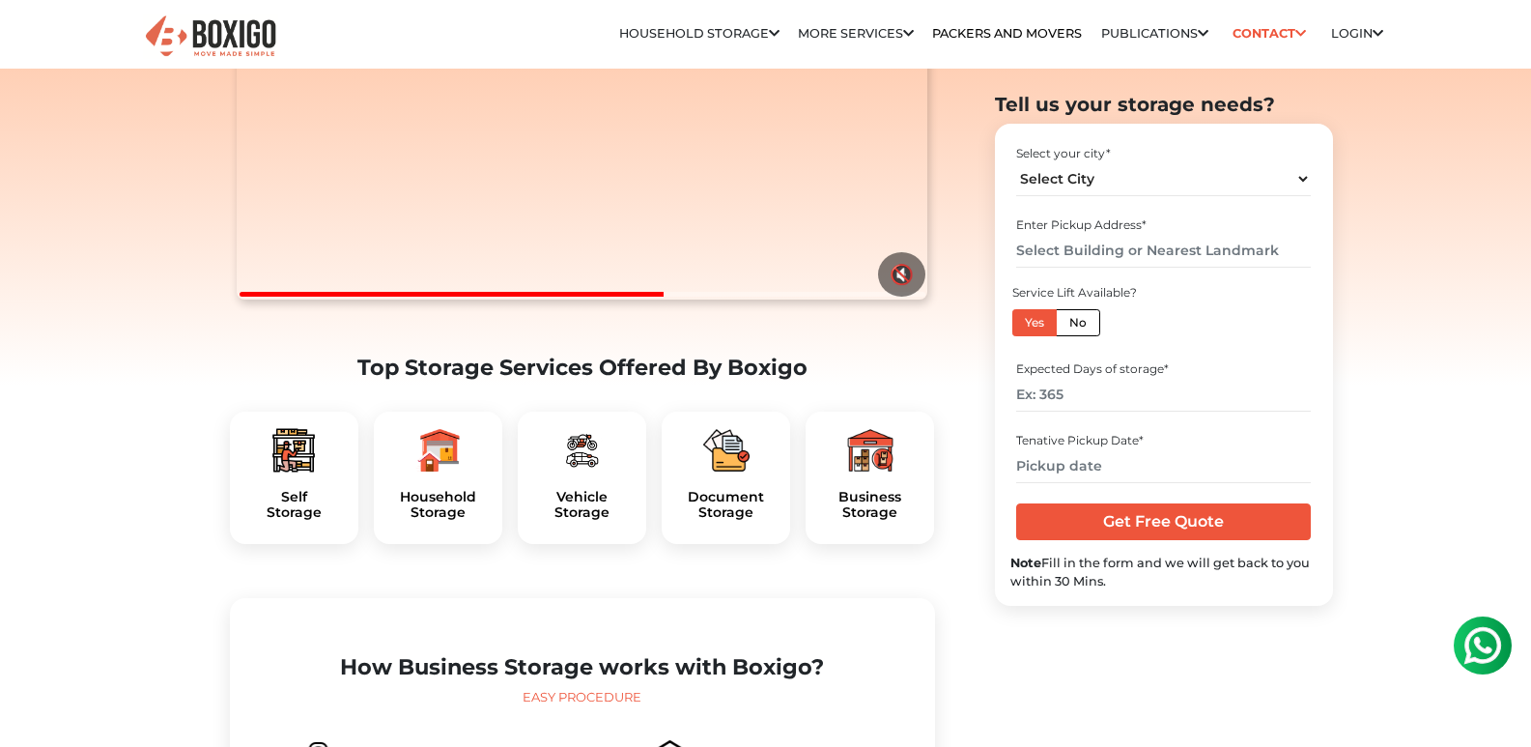
scroll to position [0, 0]
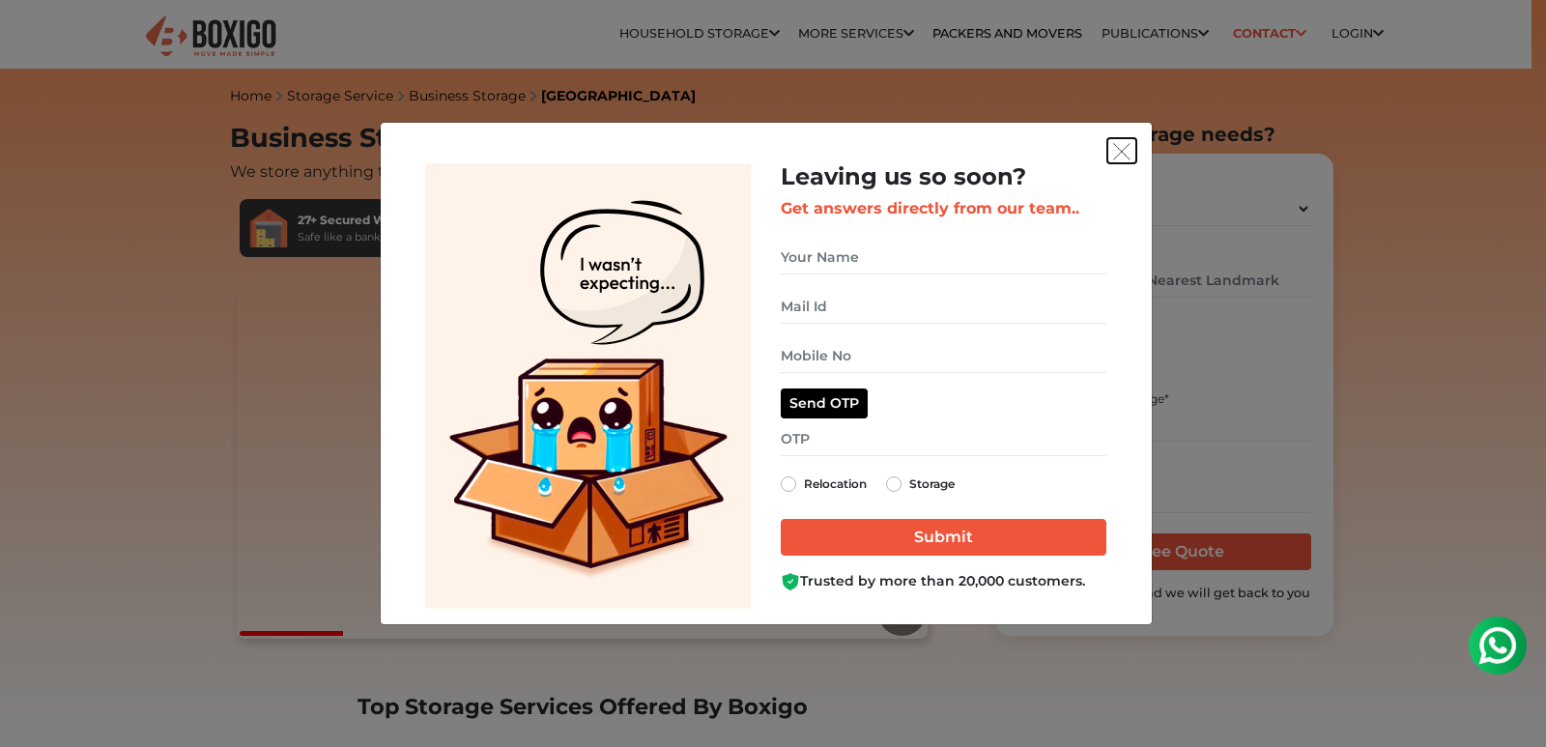
click at [1120, 145] on img "get free quote dialog" at bounding box center [1121, 151] width 17 height 17
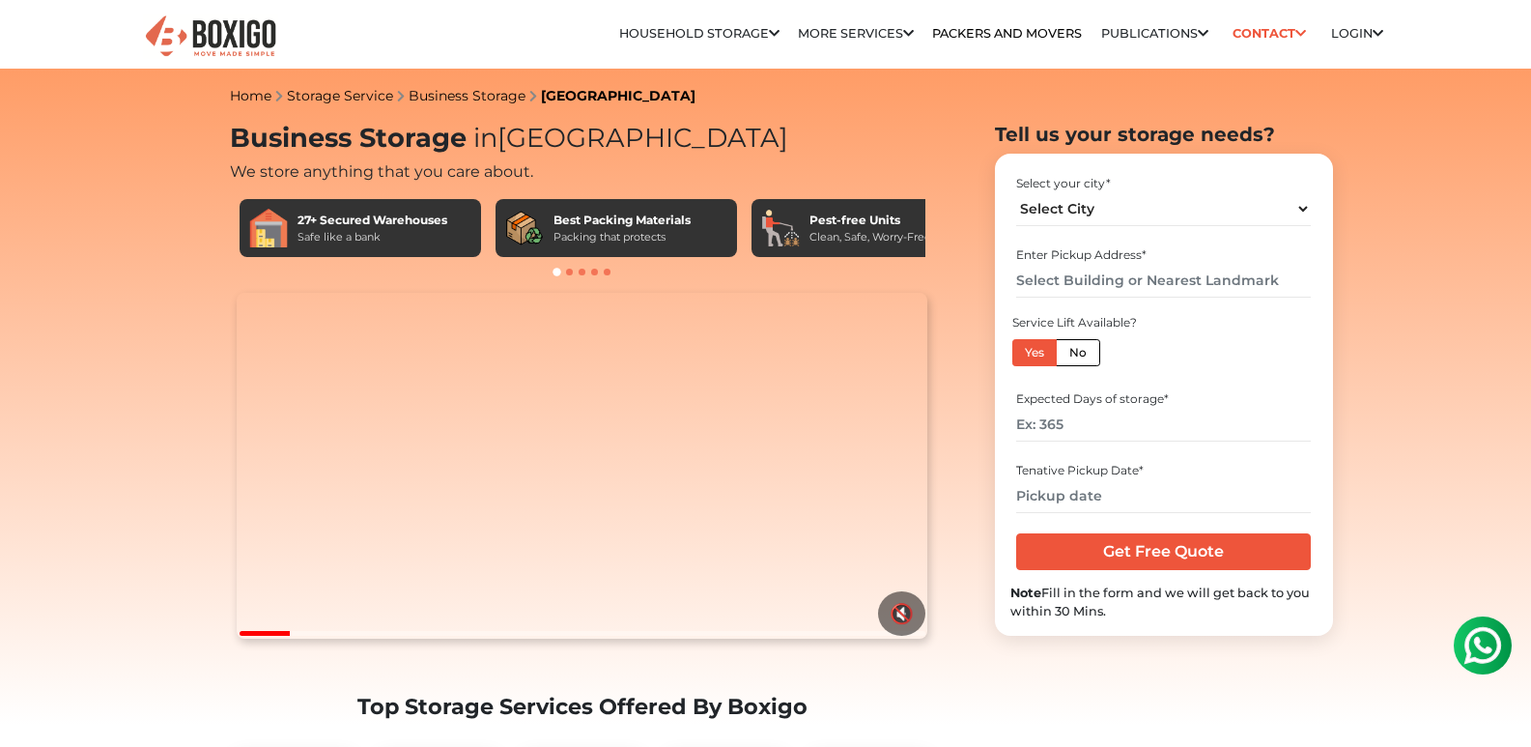
click at [415, 638] on video "Your browser does not support the video tag." at bounding box center [582, 466] width 691 height 346
click at [438, 636] on div at bounding box center [583, 633] width 686 height 5
click at [479, 636] on div at bounding box center [583, 633] width 686 height 5
click at [561, 638] on video "Your browser does not support the video tag." at bounding box center [582, 466] width 691 height 346
